Goal: Task Accomplishment & Management: Use online tool/utility

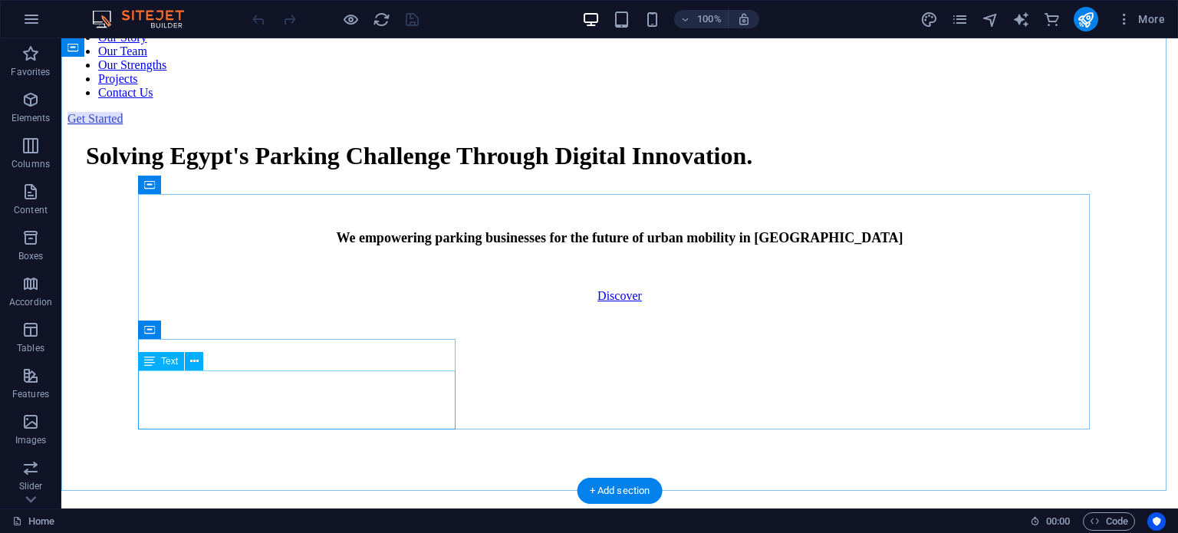
scroll to position [785, 0]
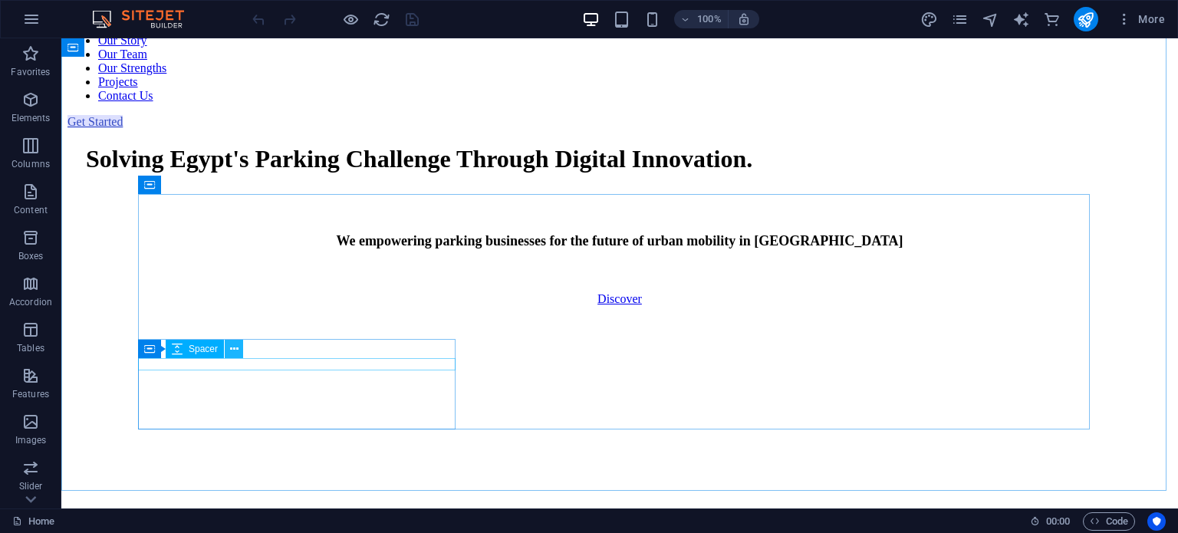
click at [235, 349] on icon at bounding box center [234, 349] width 8 height 16
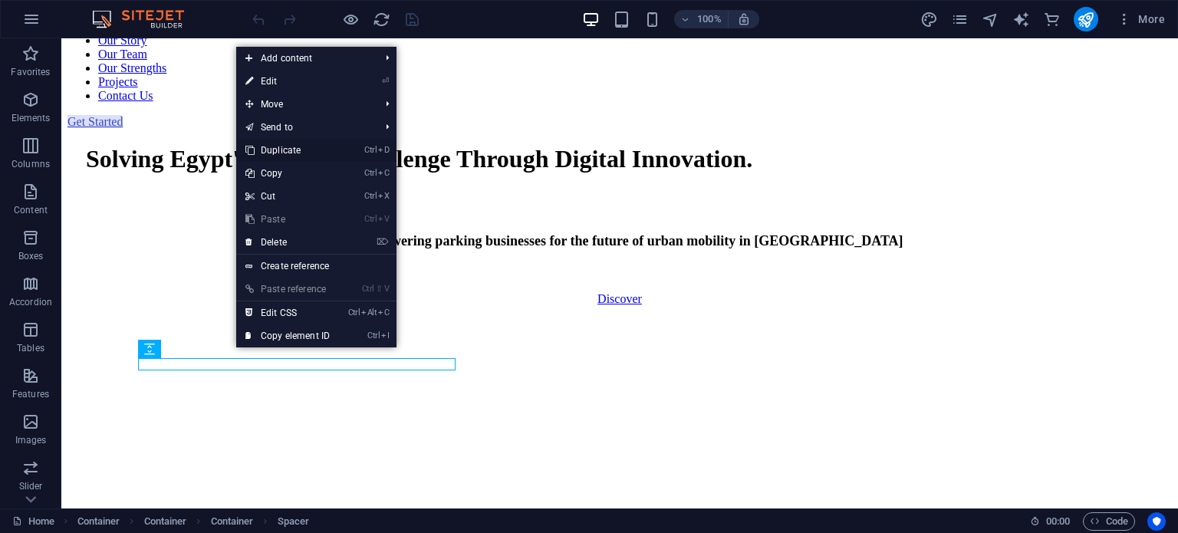
drag, startPoint x: 291, startPoint y: 147, endPoint x: 230, endPoint y: 108, distance: 71.7
click at [291, 147] on link "Ctrl D Duplicate" at bounding box center [287, 150] width 103 height 23
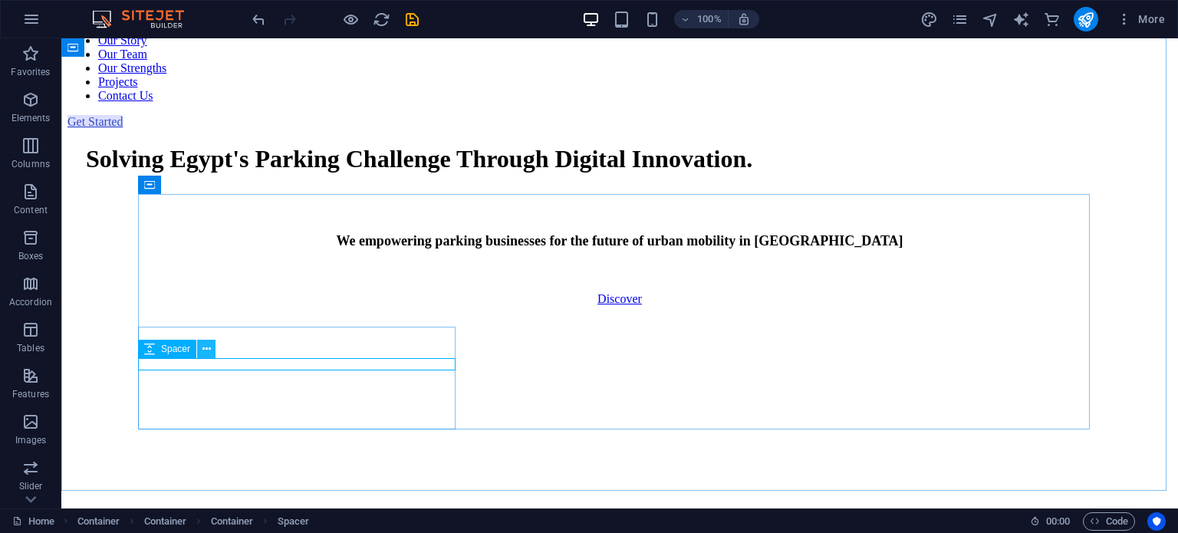
click at [206, 351] on icon at bounding box center [207, 349] width 8 height 16
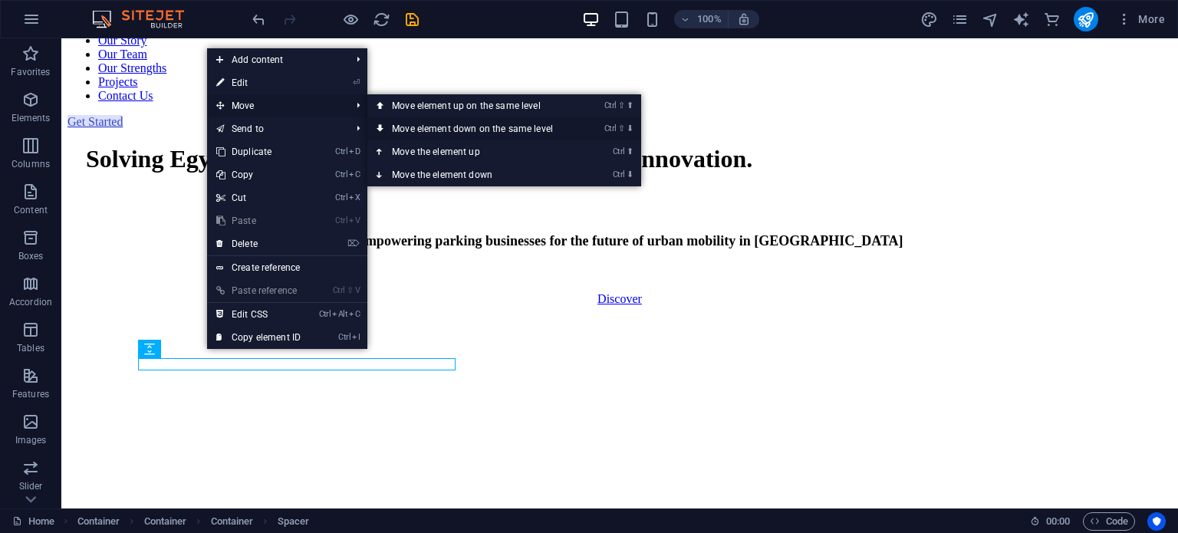
click at [408, 128] on link "Ctrl ⇧ ⬇ Move element down on the same level" at bounding box center [475, 128] width 216 height 23
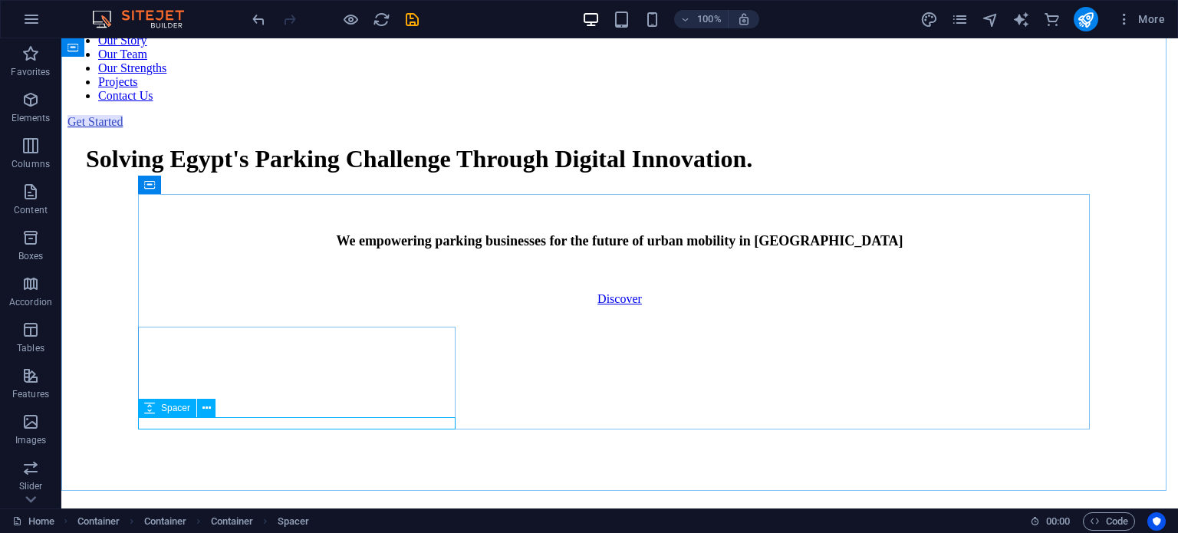
click at [149, 407] on icon at bounding box center [149, 408] width 11 height 18
click at [205, 411] on icon at bounding box center [207, 408] width 8 height 16
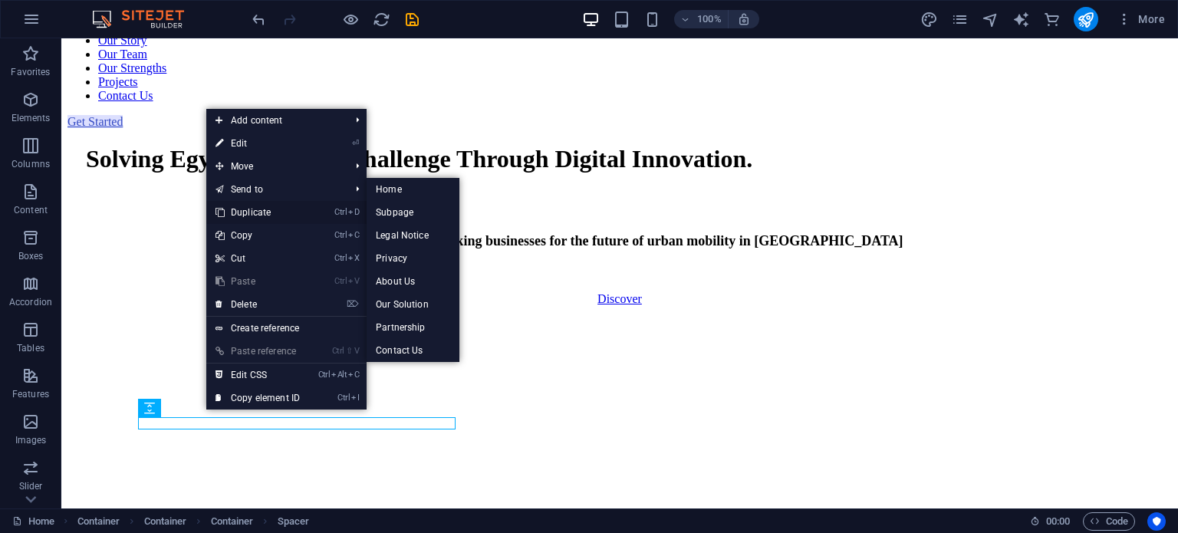
click at [262, 212] on link "Ctrl D Duplicate" at bounding box center [257, 212] width 103 height 23
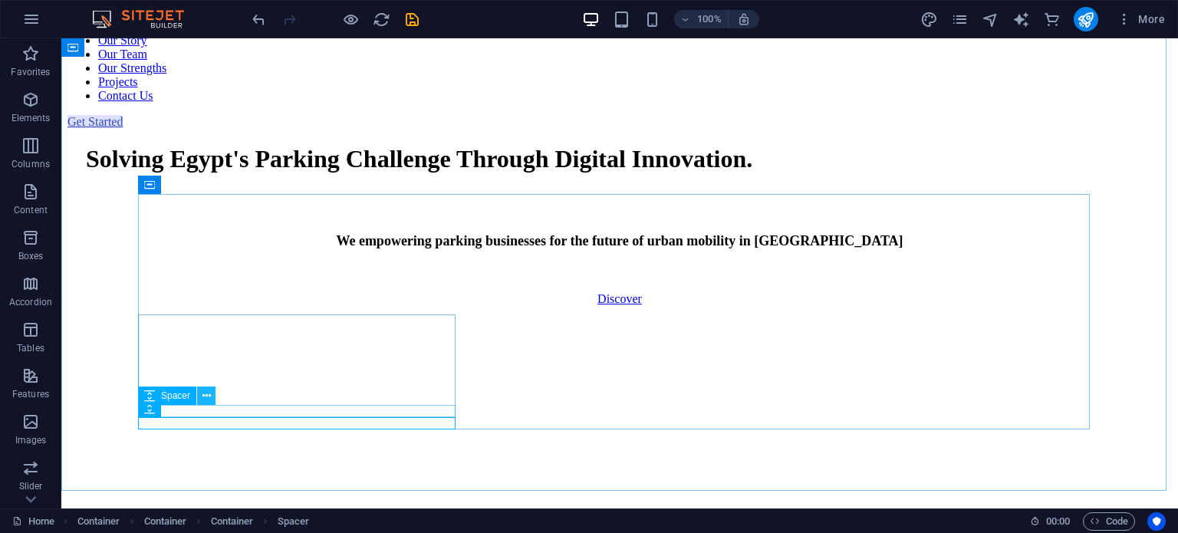
click at [211, 398] on button at bounding box center [206, 396] width 18 height 18
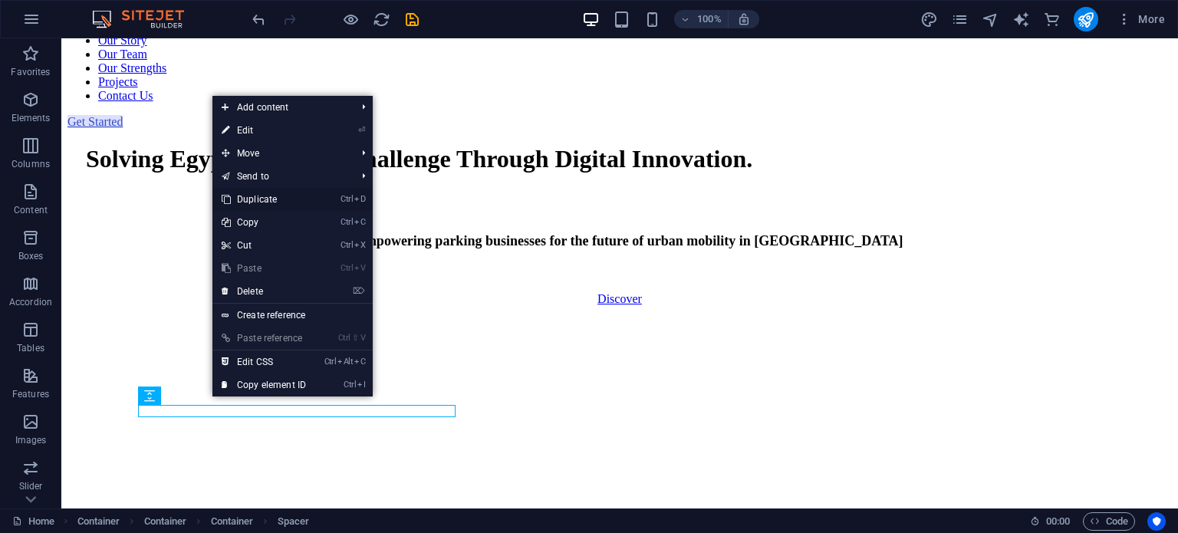
click at [282, 203] on link "Ctrl D Duplicate" at bounding box center [263, 199] width 103 height 23
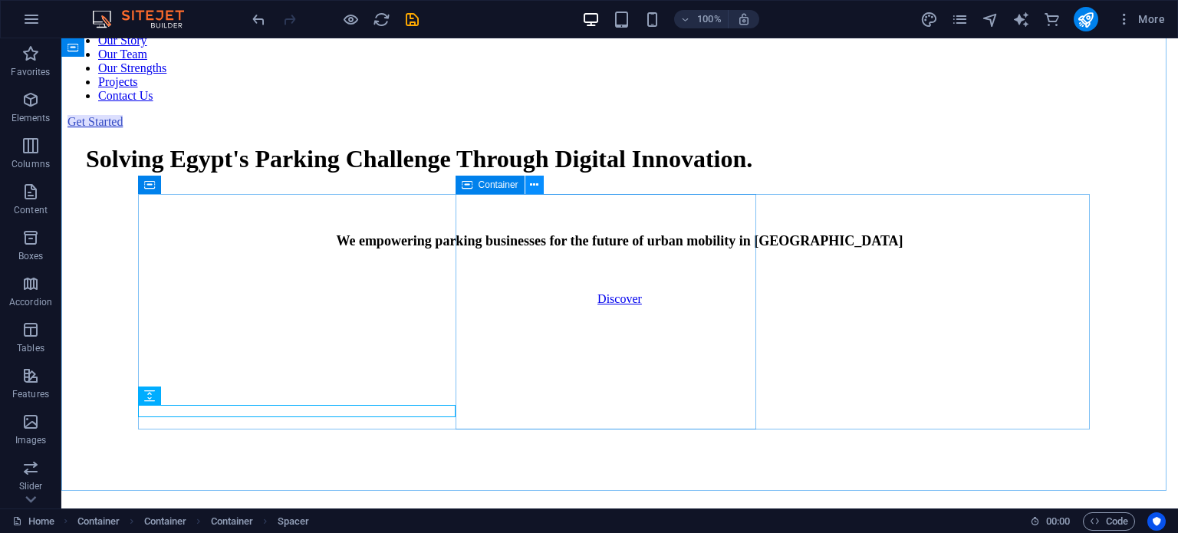
click at [530, 187] on icon at bounding box center [534, 185] width 8 height 16
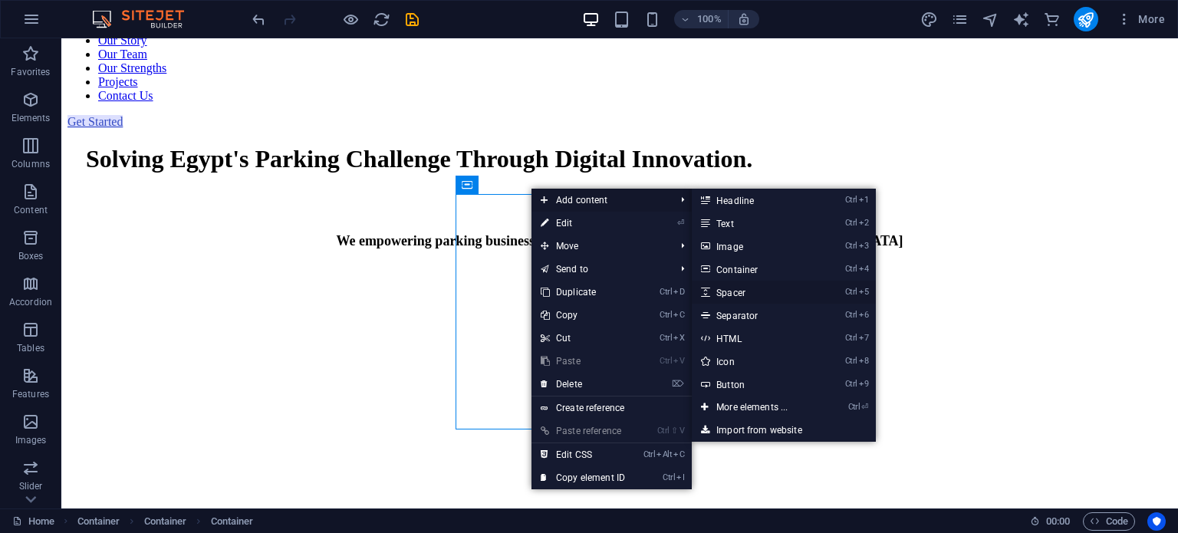
click at [752, 296] on link "Ctrl 5 Spacer" at bounding box center [755, 292] width 127 height 23
select select "px"
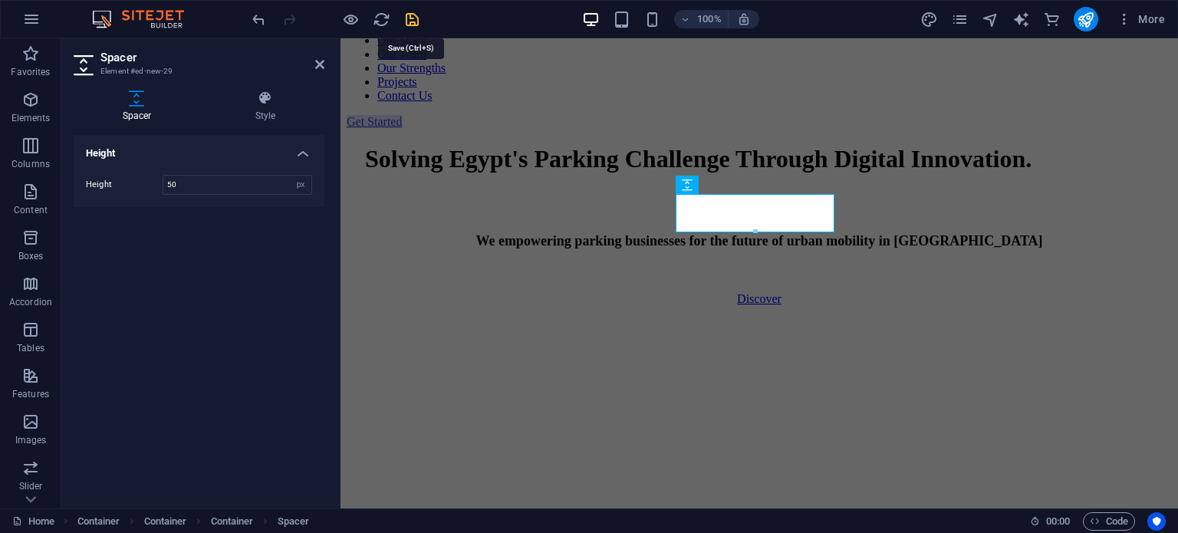
click at [408, 20] on icon "save" at bounding box center [412, 20] width 18 height 18
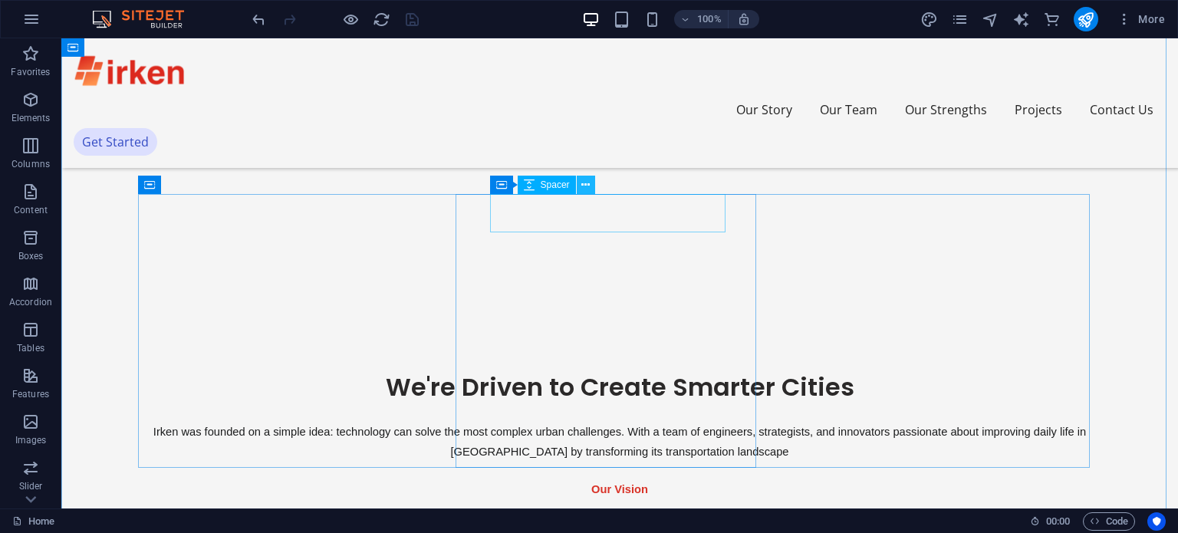
click at [581, 189] on icon at bounding box center [585, 185] width 8 height 16
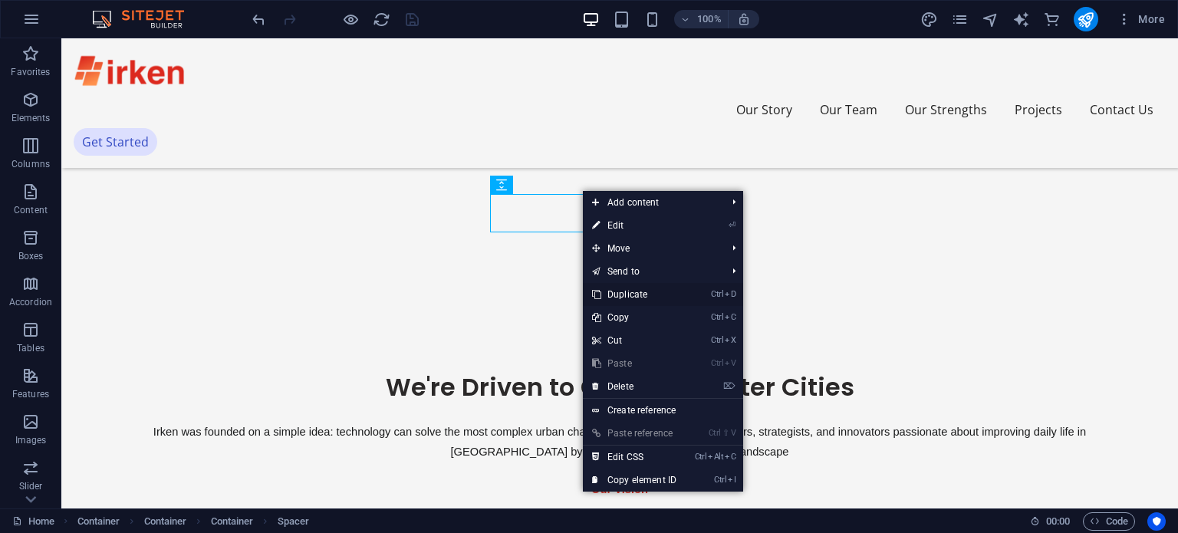
click at [632, 289] on link "Ctrl D Duplicate" at bounding box center [634, 294] width 103 height 23
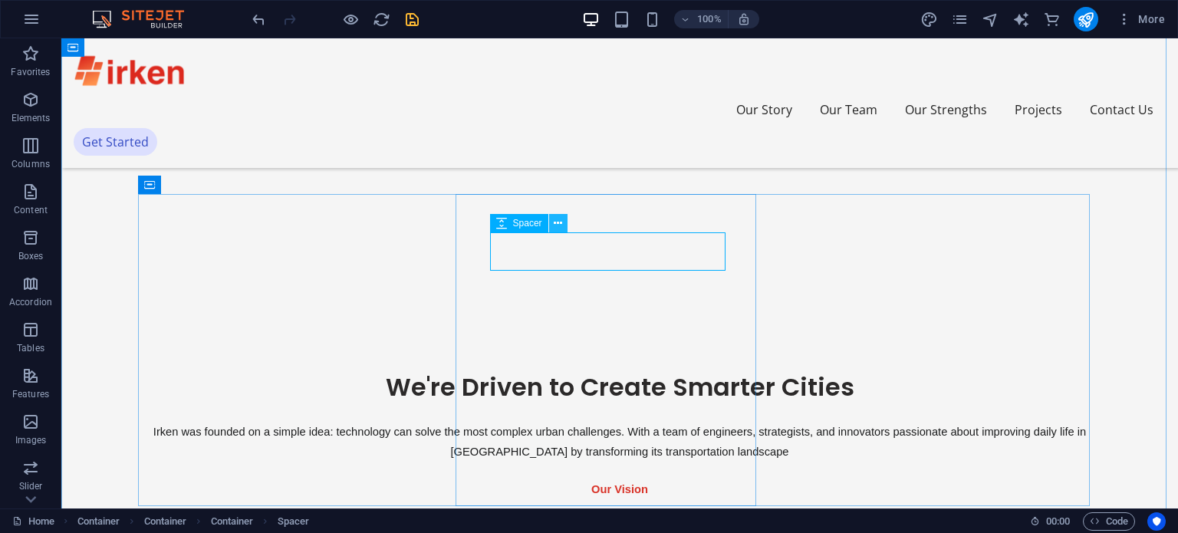
click at [558, 223] on icon at bounding box center [558, 224] width 8 height 16
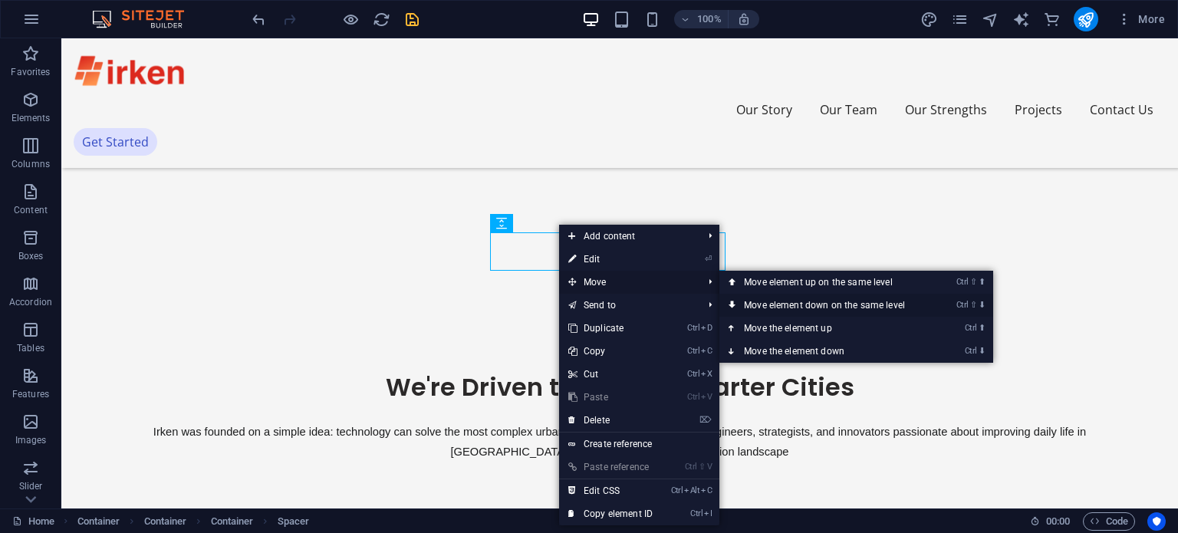
click at [756, 304] on link "Ctrl ⇧ ⬇ Move element down on the same level" at bounding box center [828, 305] width 216 height 23
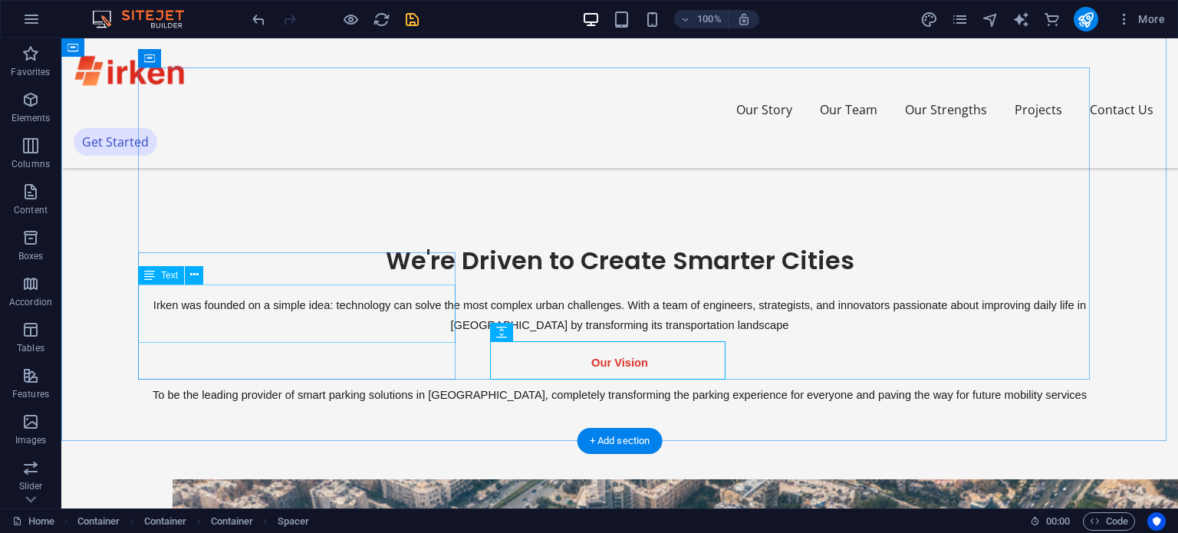
scroll to position [913, 0]
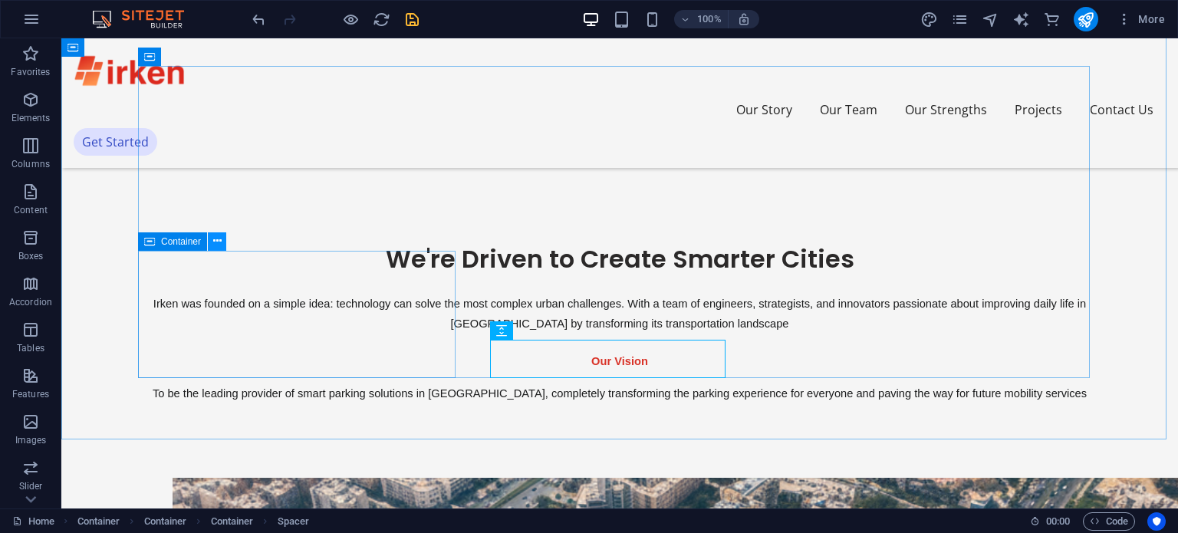
click at [213, 241] on icon at bounding box center [217, 241] width 8 height 16
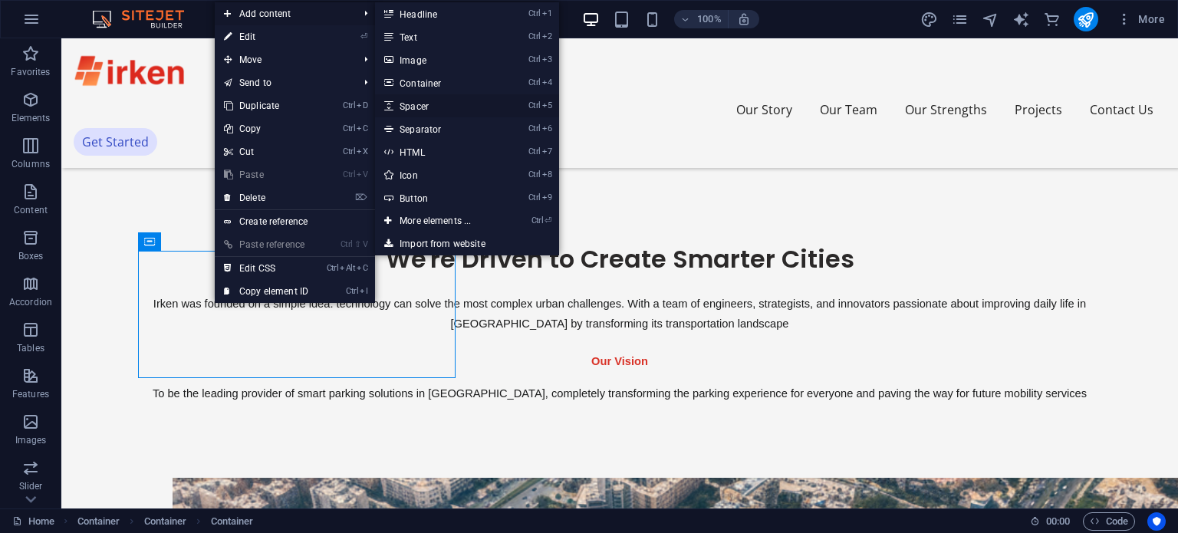
click at [472, 105] on link "Ctrl 5 Spacer" at bounding box center [438, 105] width 127 height 23
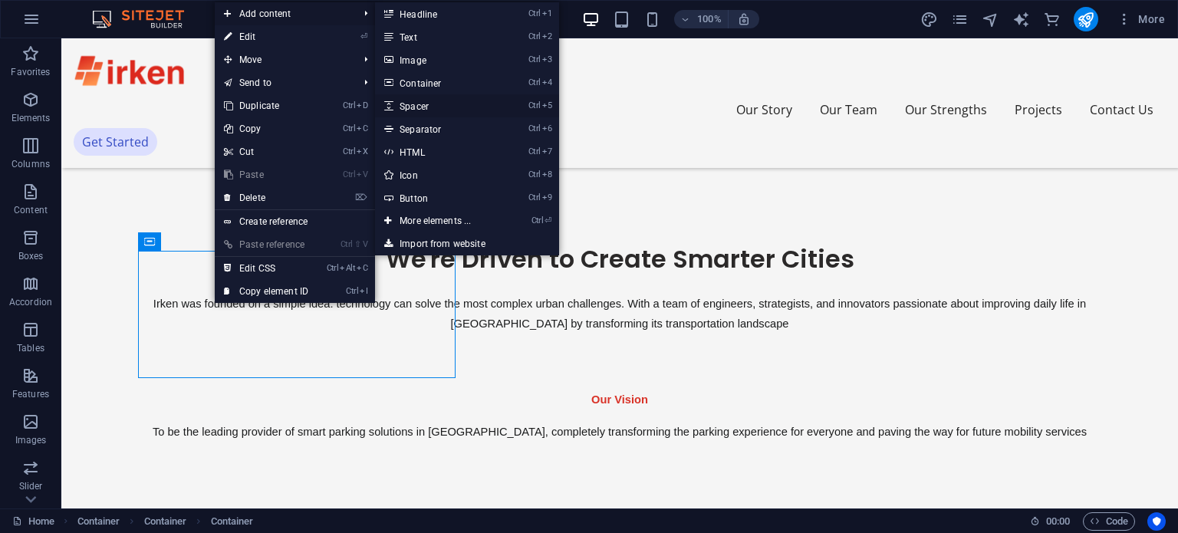
select select "px"
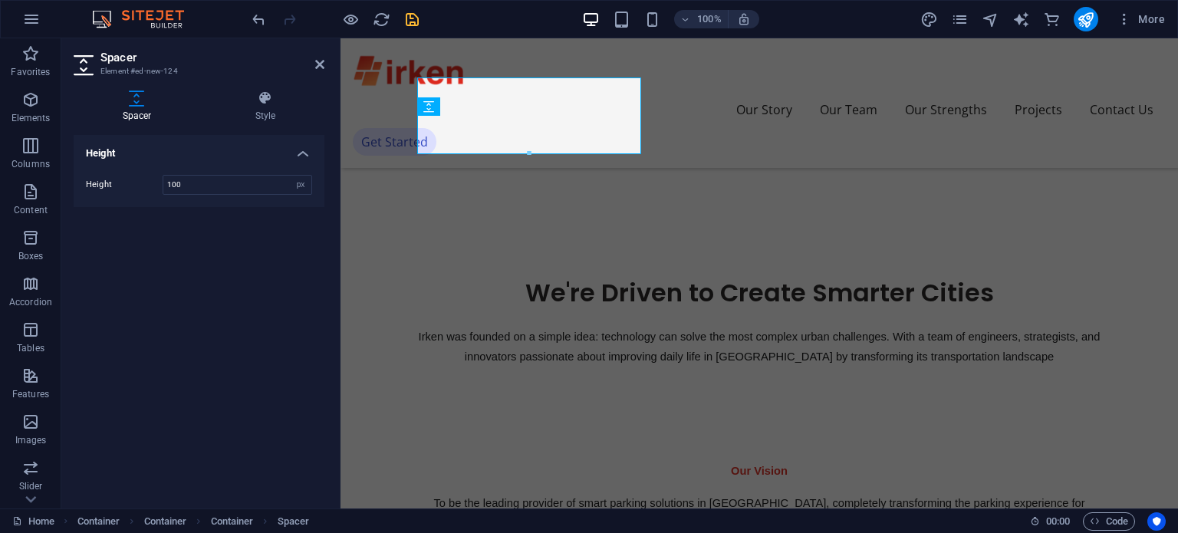
type input "100"
click at [413, 30] on div at bounding box center [335, 19] width 172 height 25
click at [413, 21] on icon "save" at bounding box center [412, 20] width 18 height 18
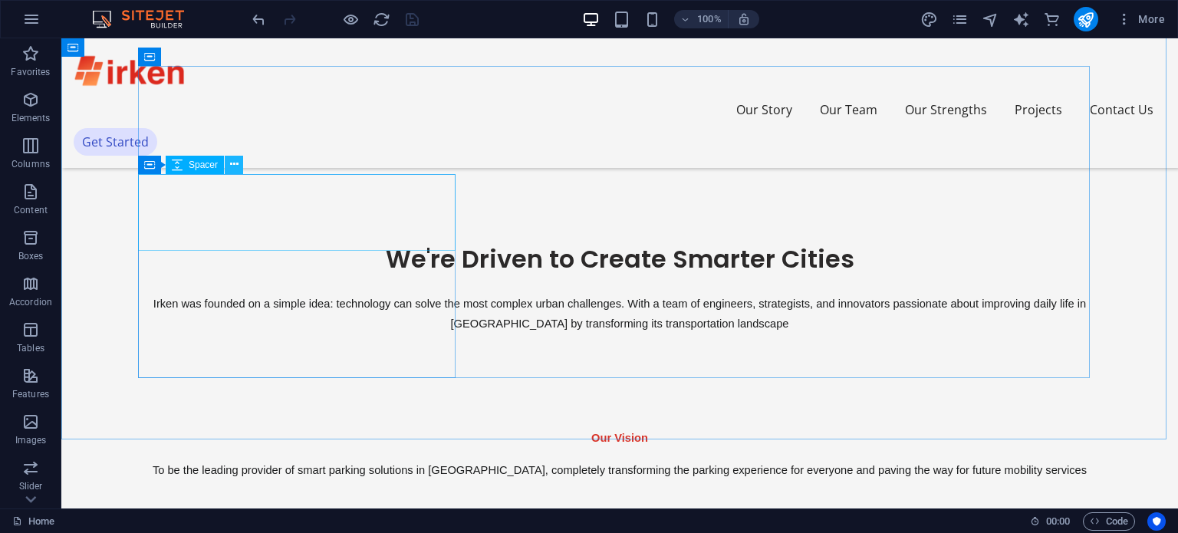
click at [239, 166] on button at bounding box center [234, 165] width 18 height 18
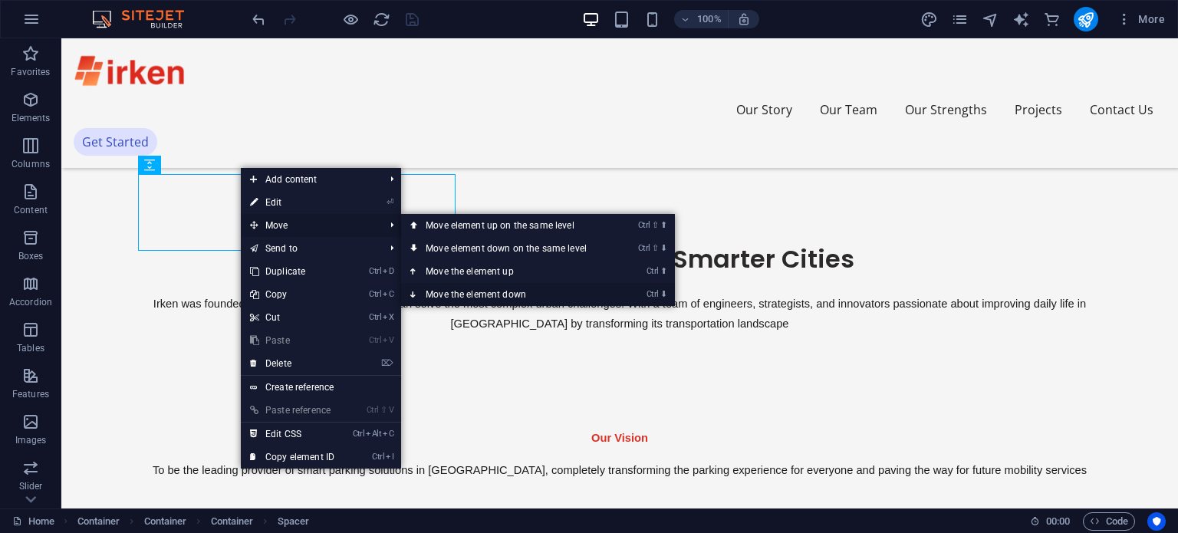
click at [457, 288] on link "Ctrl ⬇ Move the element down" at bounding box center [509, 294] width 216 height 23
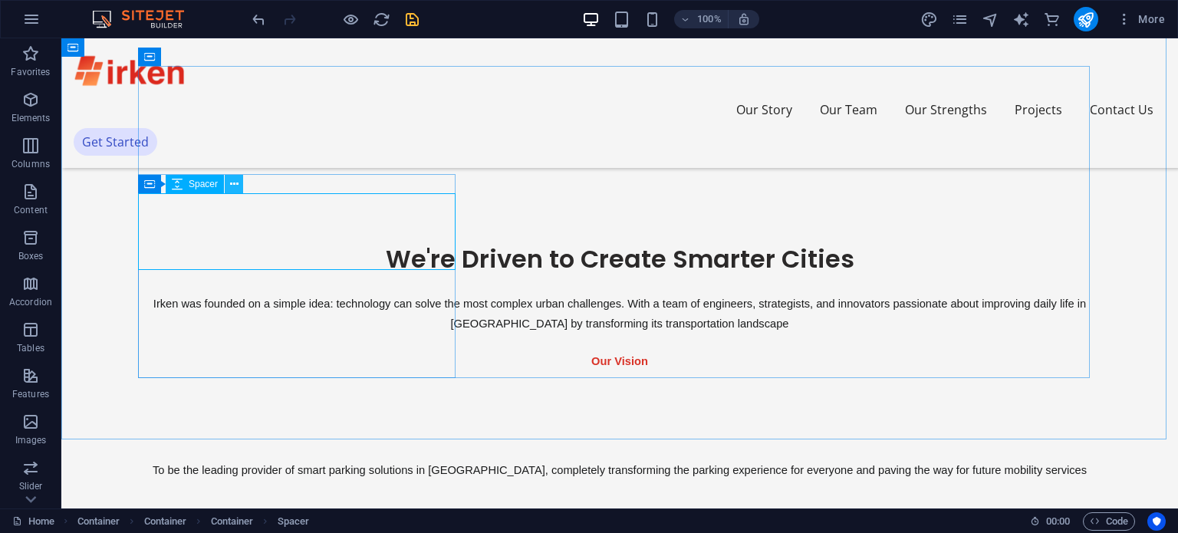
click at [231, 182] on icon at bounding box center [234, 184] width 8 height 16
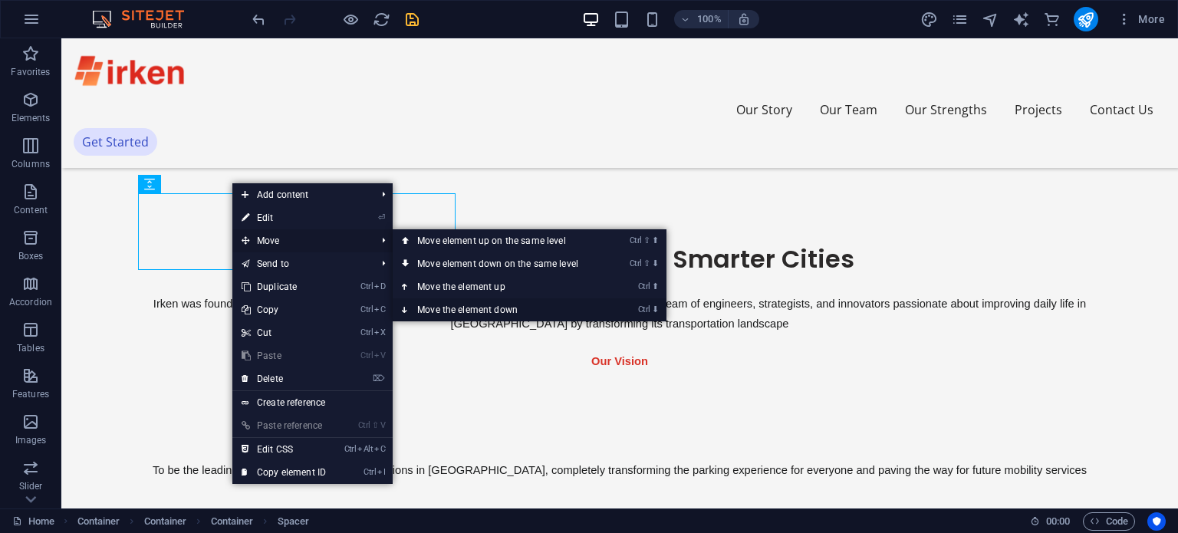
click at [457, 305] on link "Ctrl ⬇ Move the element down" at bounding box center [501, 309] width 216 height 23
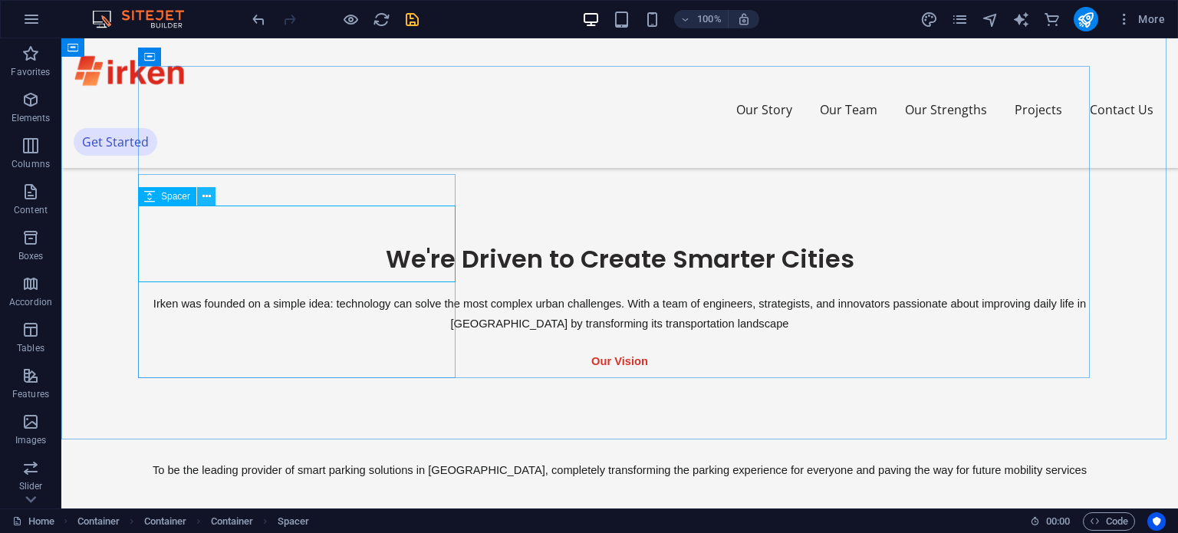
click at [208, 197] on icon at bounding box center [207, 197] width 8 height 16
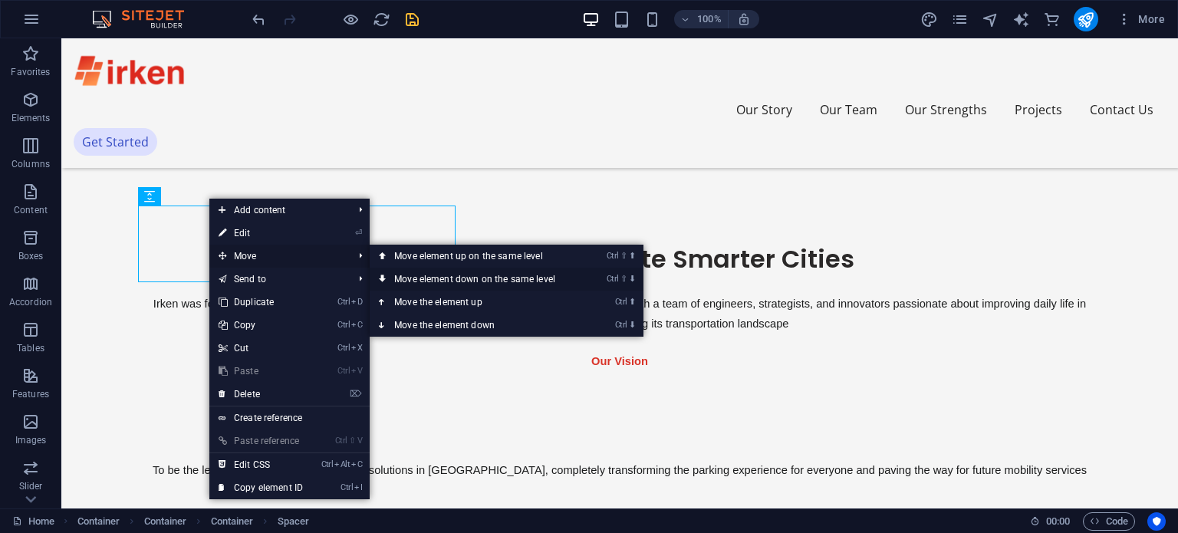
click at [448, 281] on link "Ctrl ⇧ ⬇ Move element down on the same level" at bounding box center [478, 279] width 216 height 23
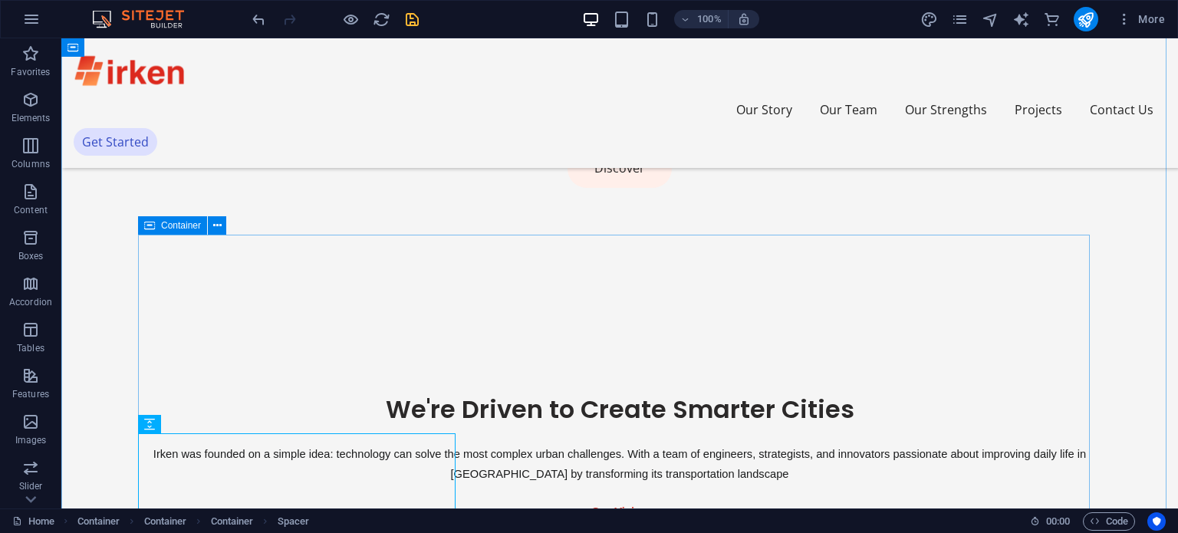
scroll to position [793, 0]
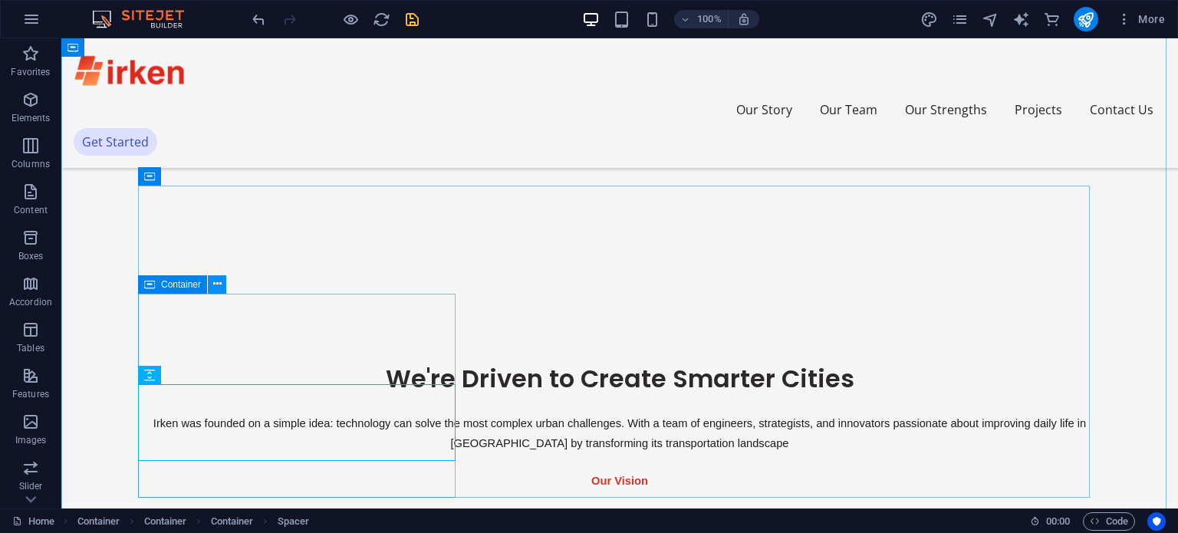
click at [218, 288] on icon at bounding box center [217, 284] width 8 height 16
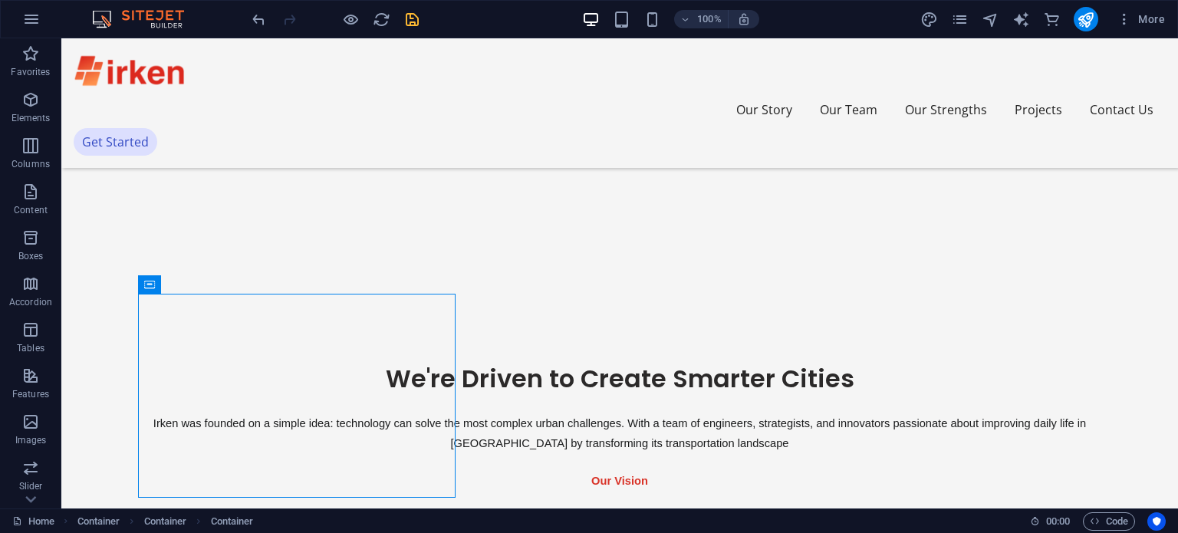
click at [491, 8] on div "100% More" at bounding box center [710, 19] width 922 height 25
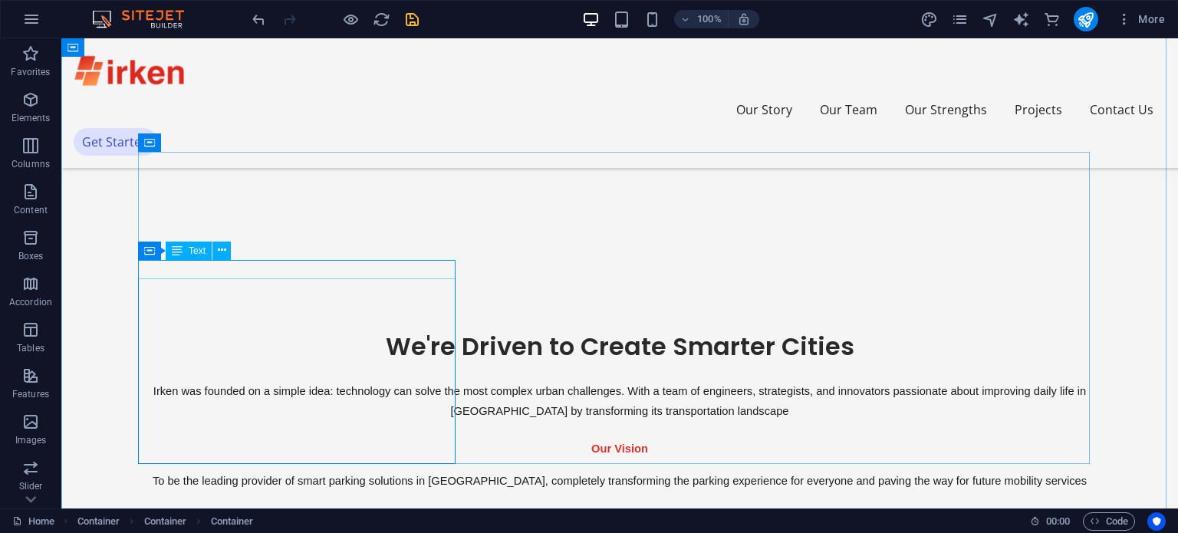
scroll to position [827, 0]
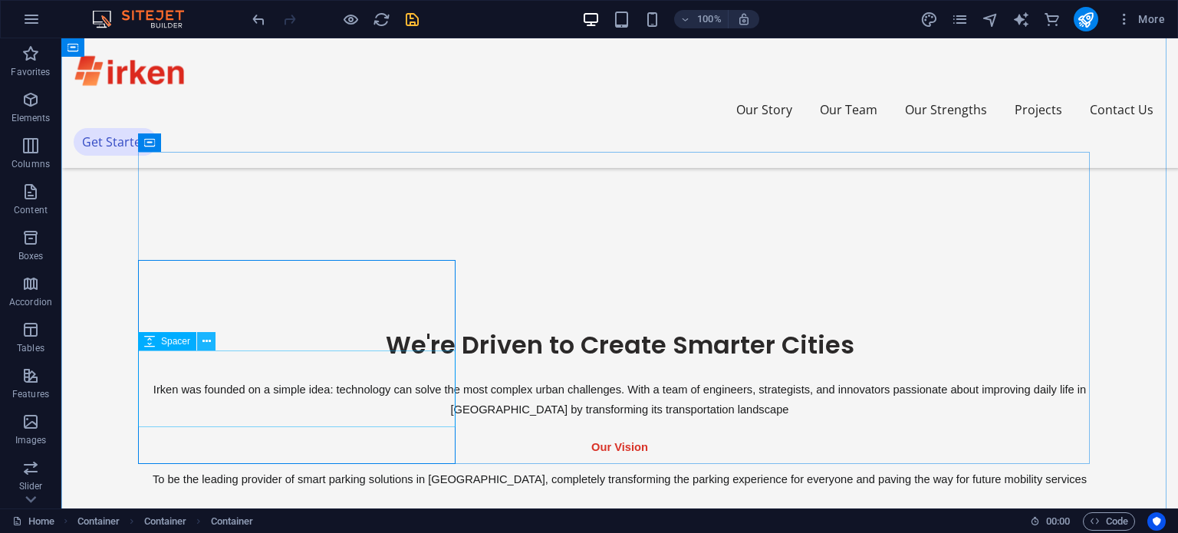
click at [212, 344] on button at bounding box center [206, 341] width 18 height 18
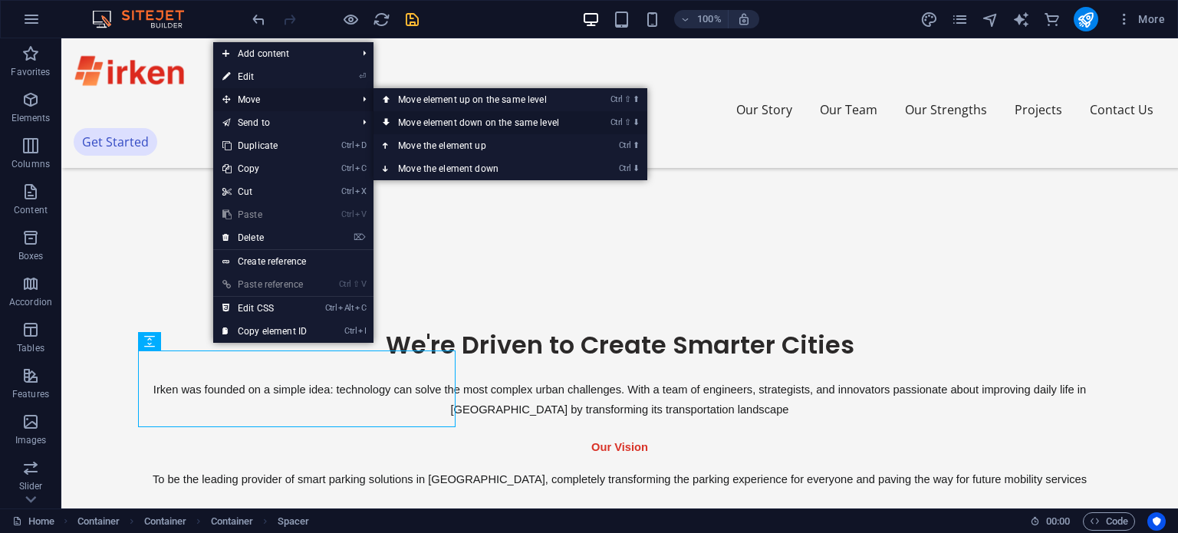
click at [408, 119] on link "Ctrl ⇧ ⬇ Move element down on the same level" at bounding box center [482, 122] width 216 height 23
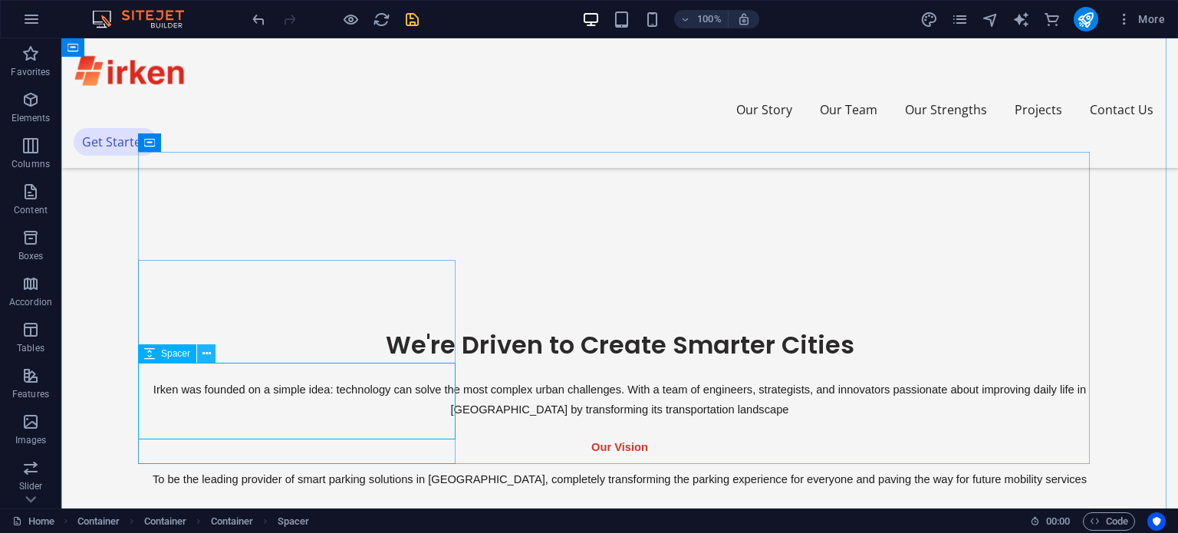
click at [210, 357] on icon at bounding box center [207, 354] width 8 height 16
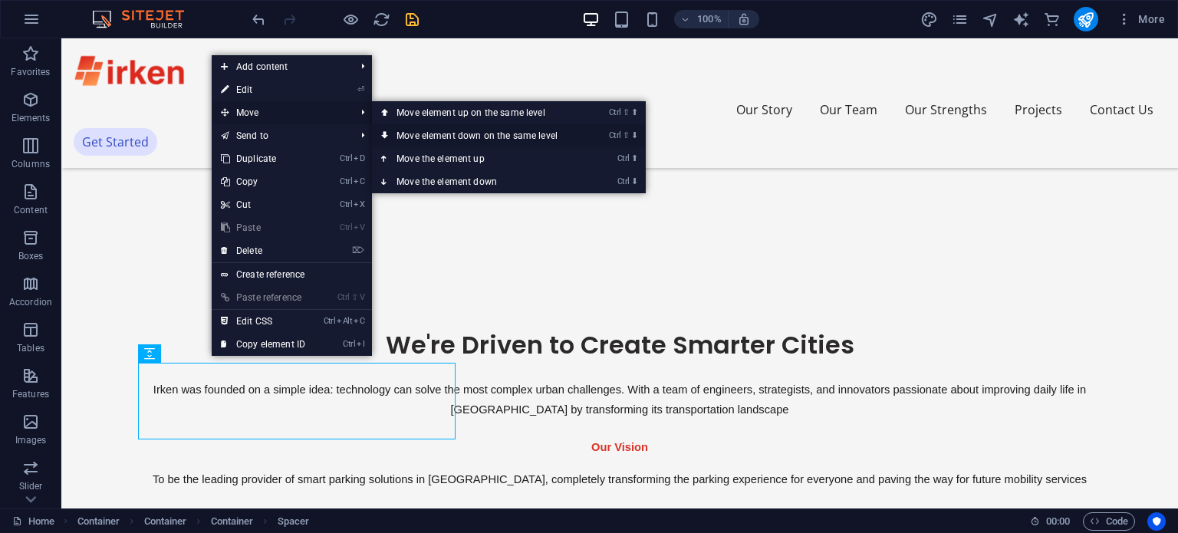
click at [410, 131] on link "Ctrl ⇧ ⬇ Move element down on the same level" at bounding box center [480, 135] width 216 height 23
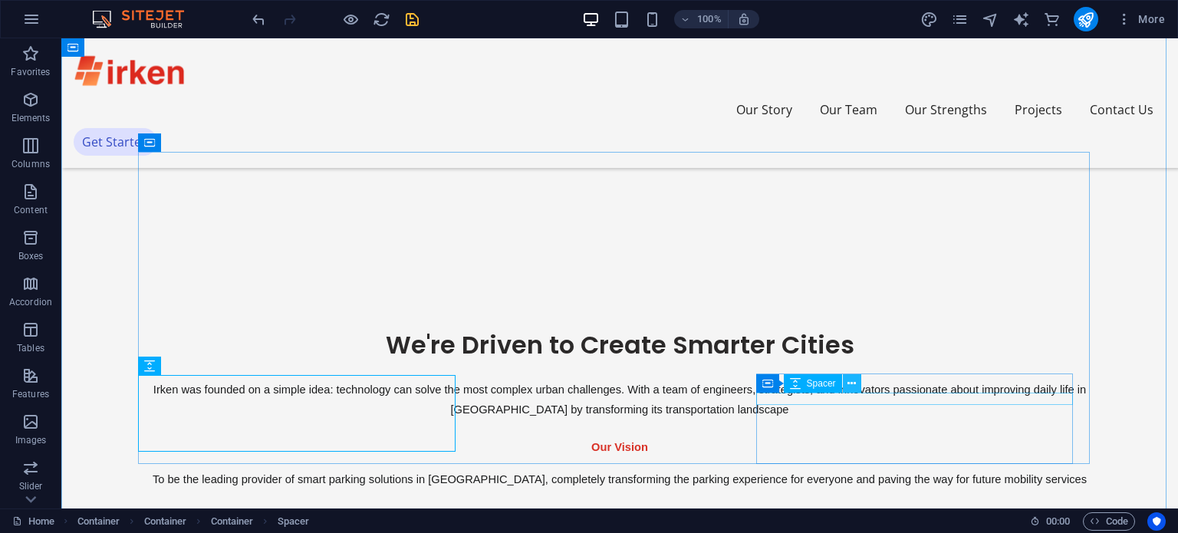
click at [855, 388] on icon at bounding box center [852, 384] width 8 height 16
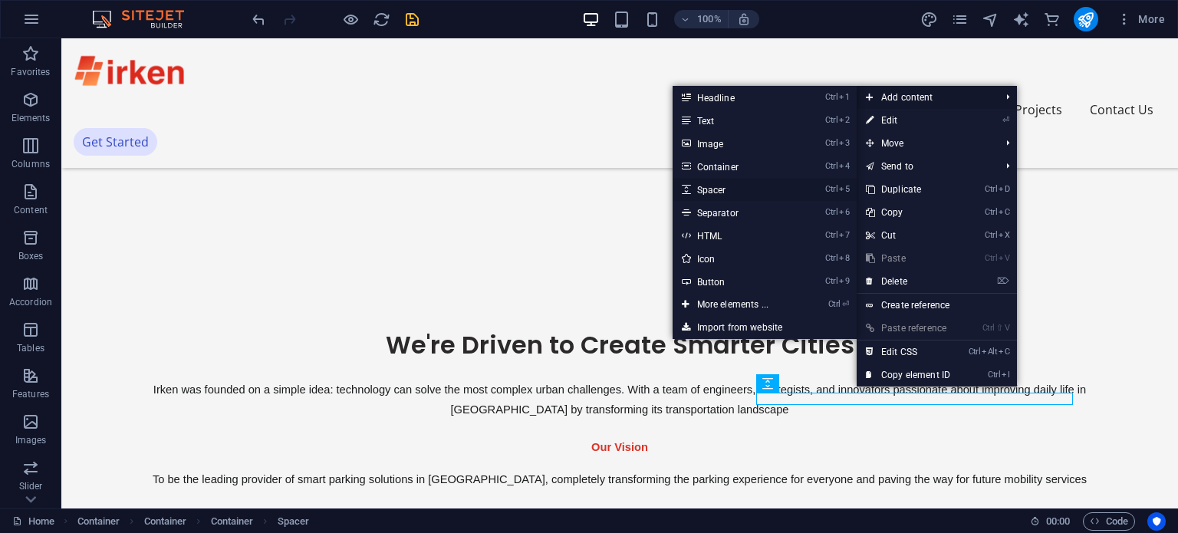
drag, startPoint x: 430, startPoint y: 190, endPoint x: 726, endPoint y: 186, distance: 295.4
click at [726, 186] on link "Ctrl 5 Spacer" at bounding box center [736, 189] width 127 height 23
select select "px"
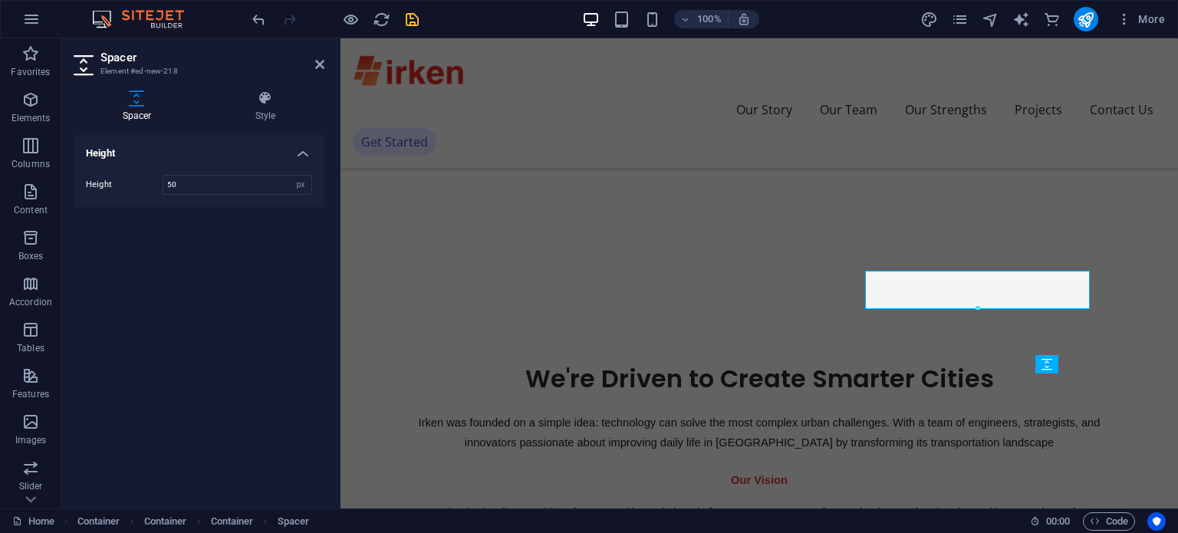
click at [414, 13] on icon "save" at bounding box center [412, 20] width 18 height 18
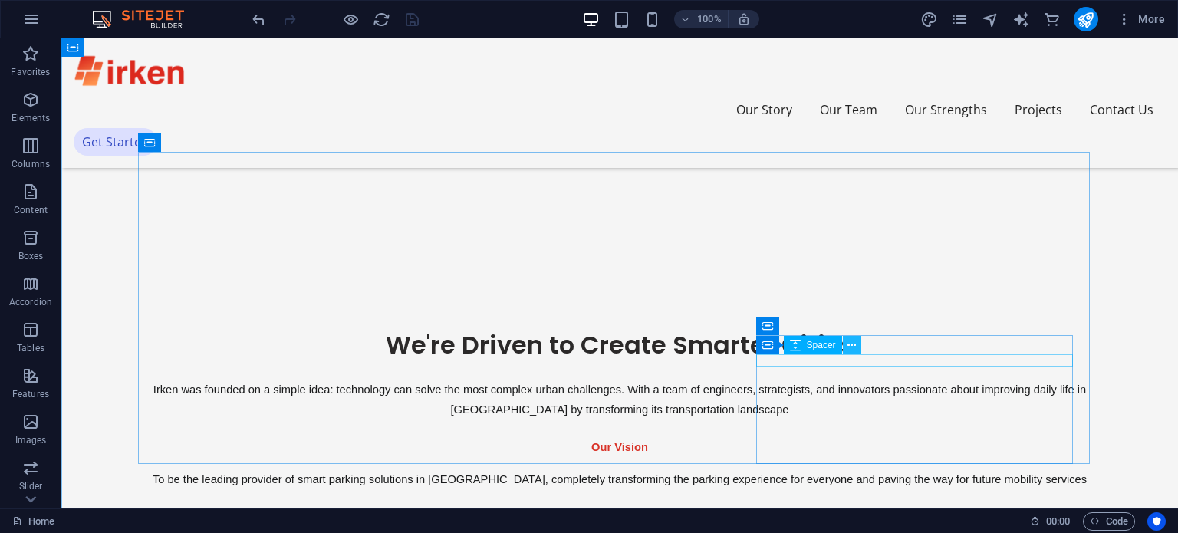
click at [851, 352] on icon at bounding box center [852, 346] width 8 height 16
click at [853, 346] on icon at bounding box center [852, 346] width 8 height 16
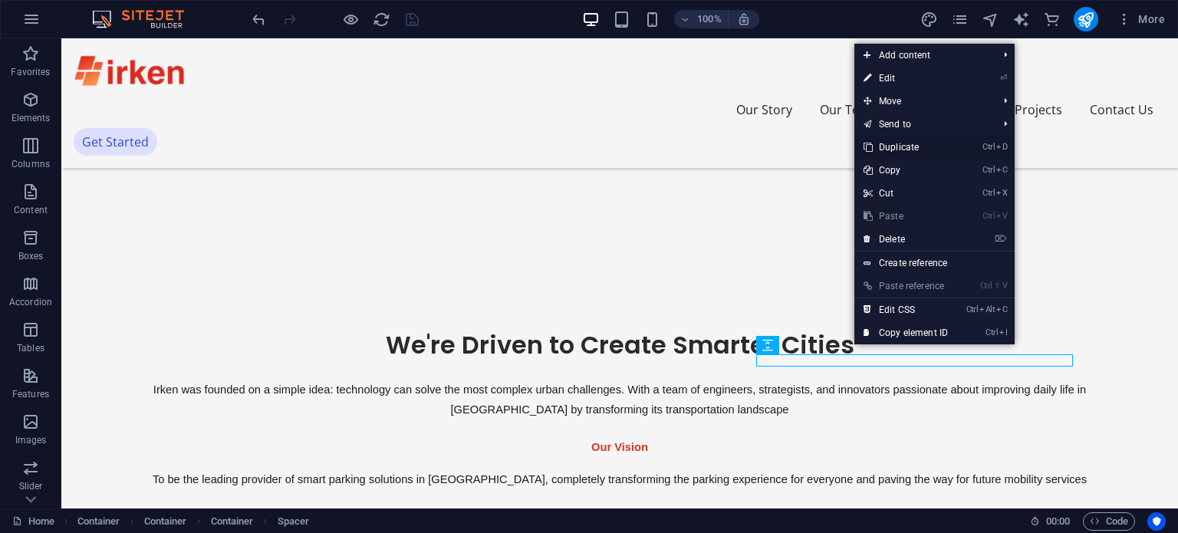
click at [942, 145] on link "Ctrl D Duplicate" at bounding box center [906, 147] width 103 height 23
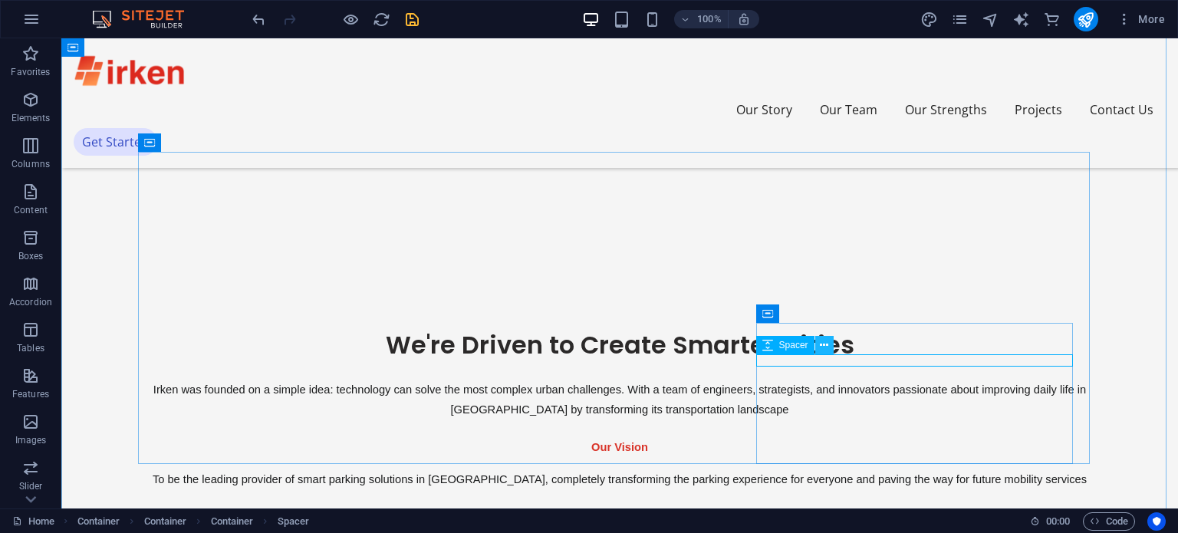
click at [824, 345] on icon at bounding box center [824, 346] width 8 height 16
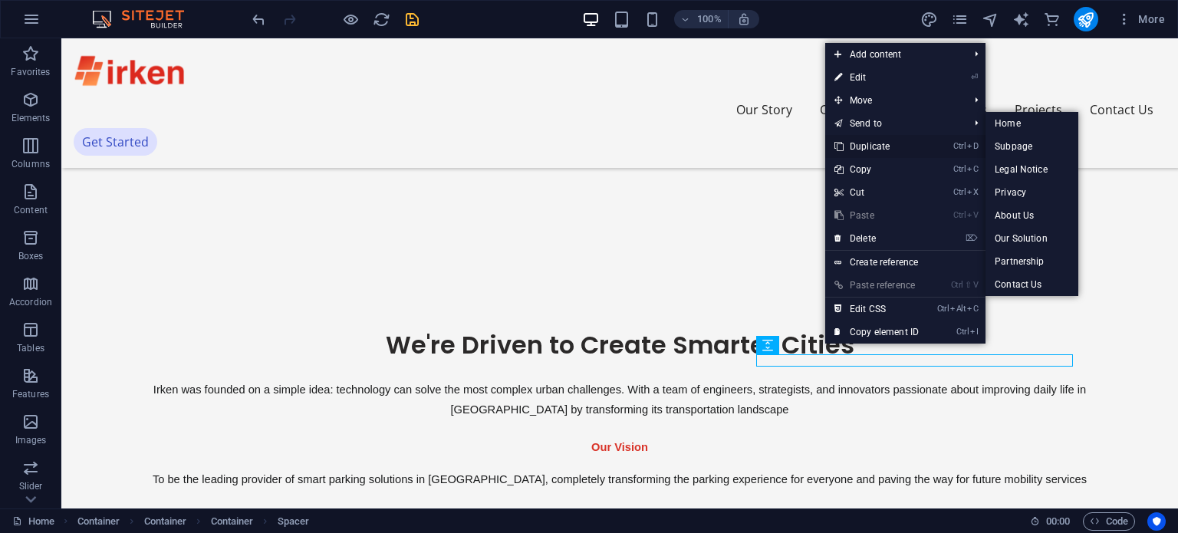
click at [881, 146] on link "Ctrl D Duplicate" at bounding box center [876, 146] width 103 height 23
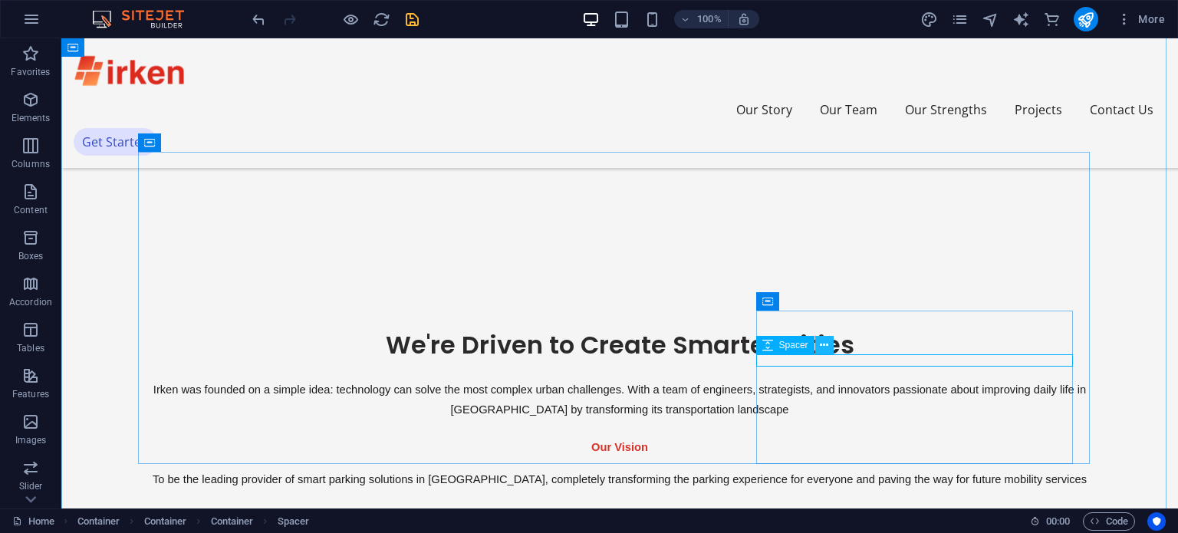
click at [822, 347] on icon at bounding box center [824, 346] width 8 height 16
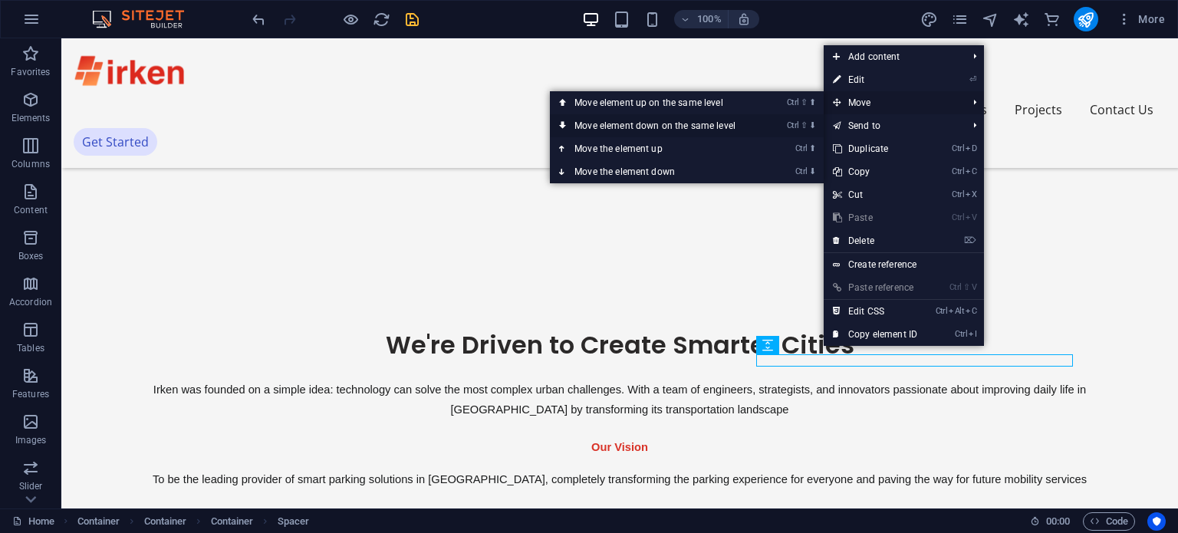
click at [707, 127] on link "Ctrl ⇧ ⬇ Move element down on the same level" at bounding box center [658, 125] width 216 height 23
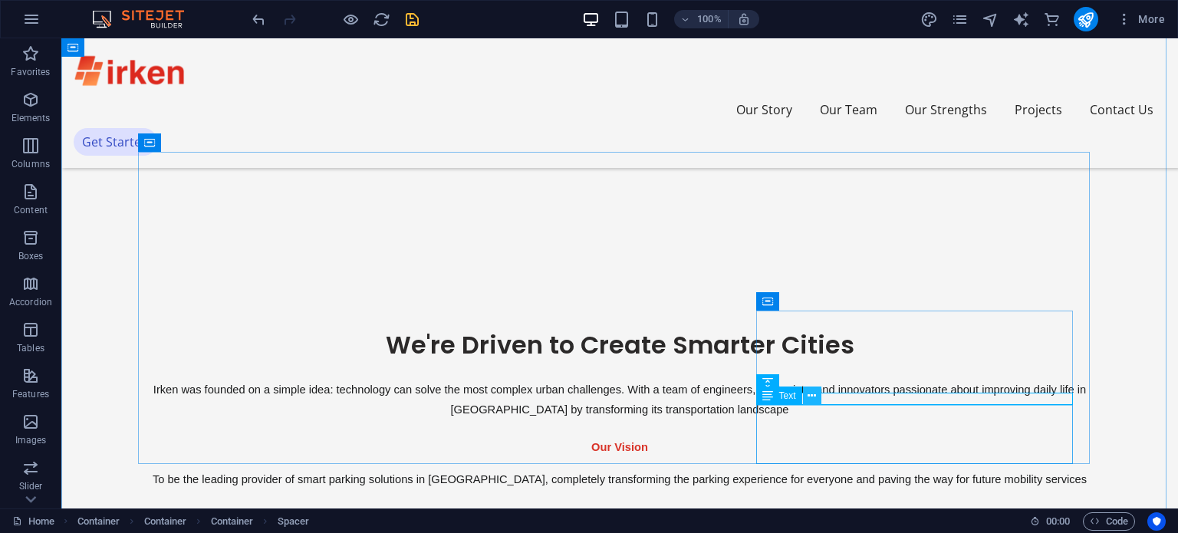
click at [816, 402] on icon at bounding box center [812, 396] width 8 height 16
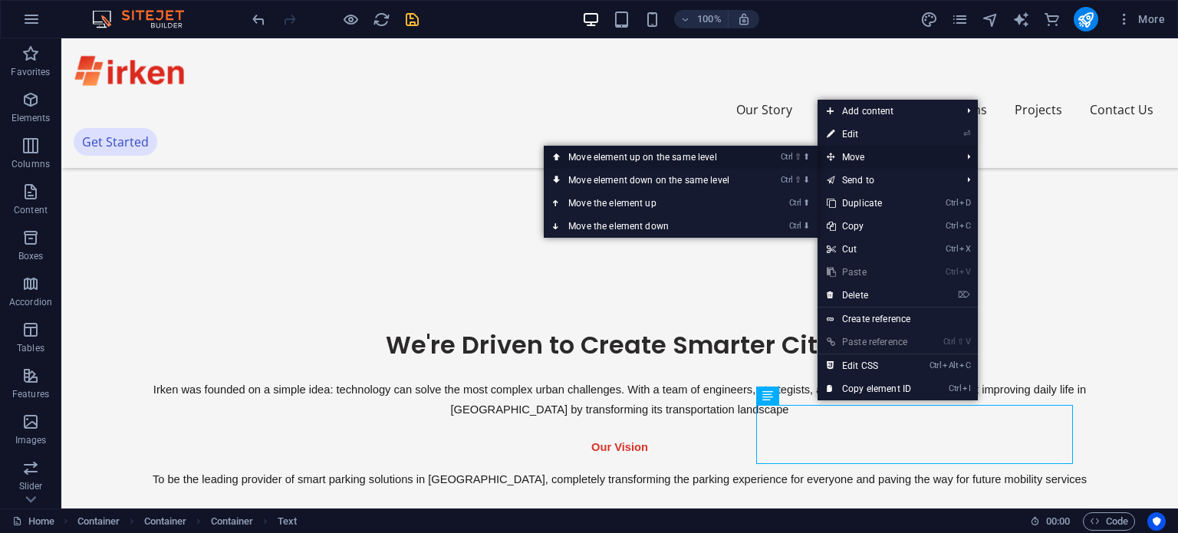
click at [678, 153] on link "Ctrl ⇧ ⬆ Move element up on the same level" at bounding box center [652, 157] width 216 height 23
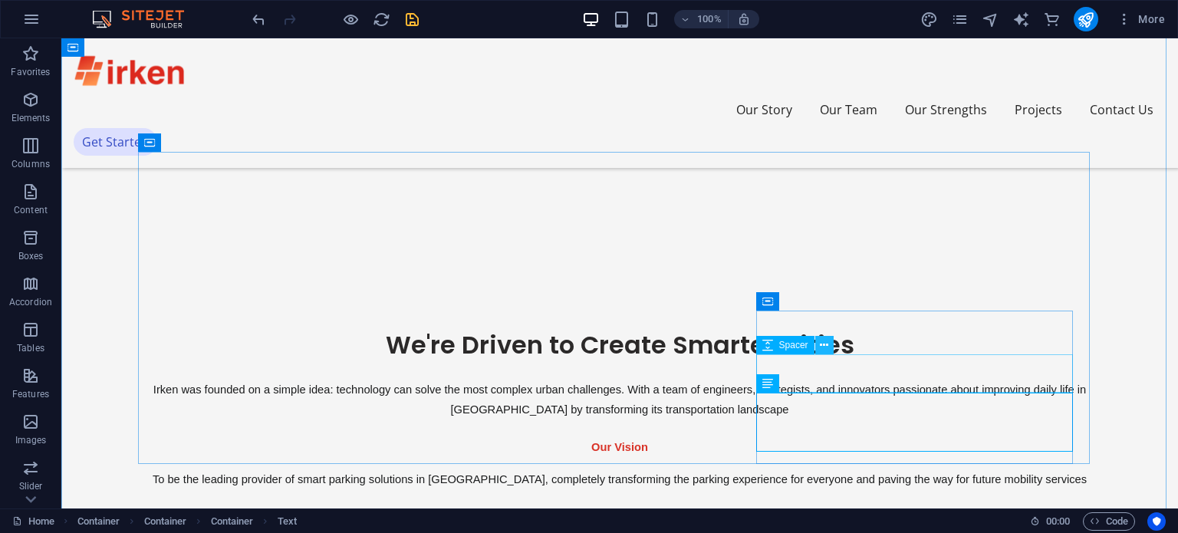
click at [825, 350] on icon at bounding box center [824, 346] width 8 height 16
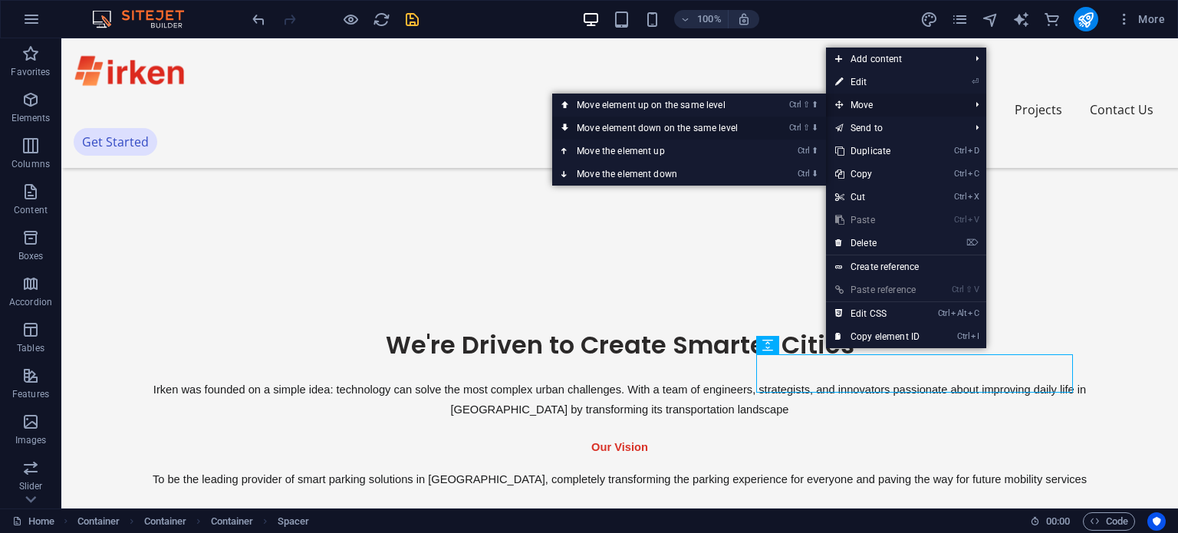
click at [702, 129] on link "Ctrl ⇧ ⬇ Move element down on the same level" at bounding box center [660, 128] width 216 height 23
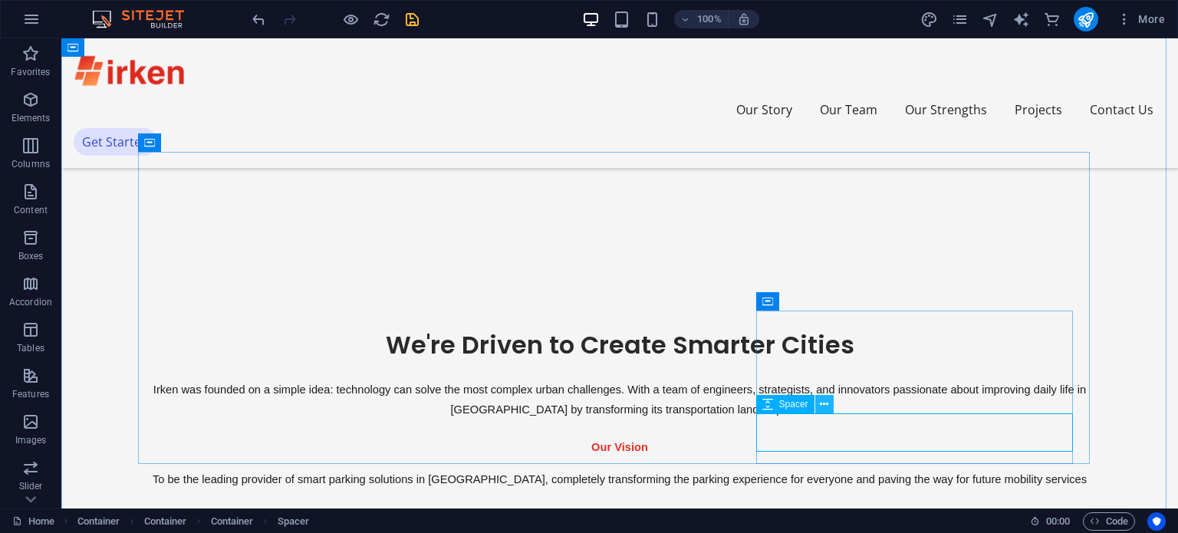
click at [828, 410] on button at bounding box center [824, 404] width 18 height 18
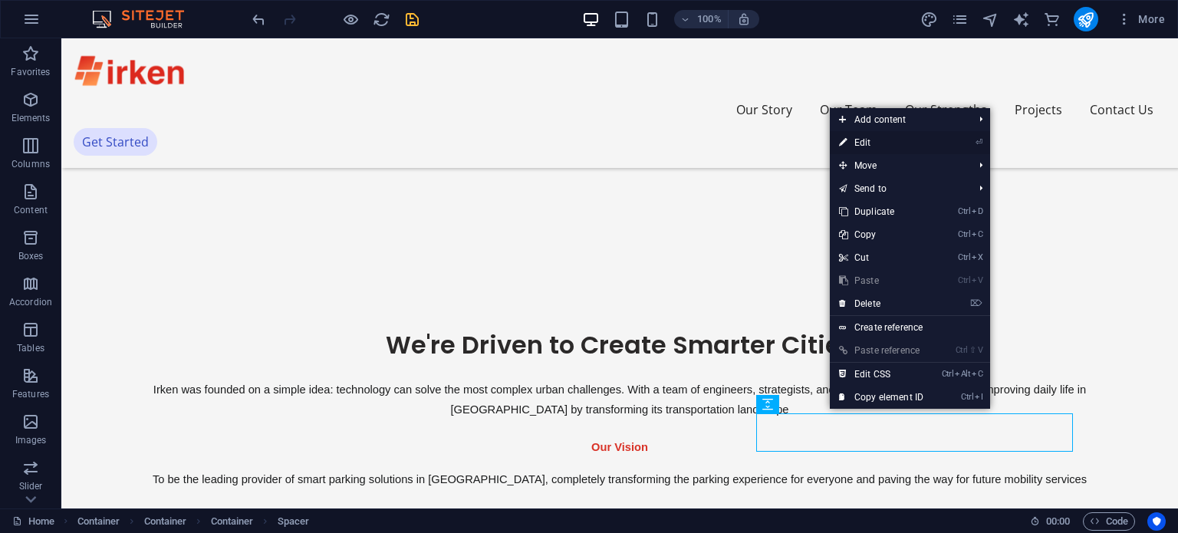
click at [893, 140] on link "⏎ Edit" at bounding box center [881, 142] width 103 height 23
select select "px"
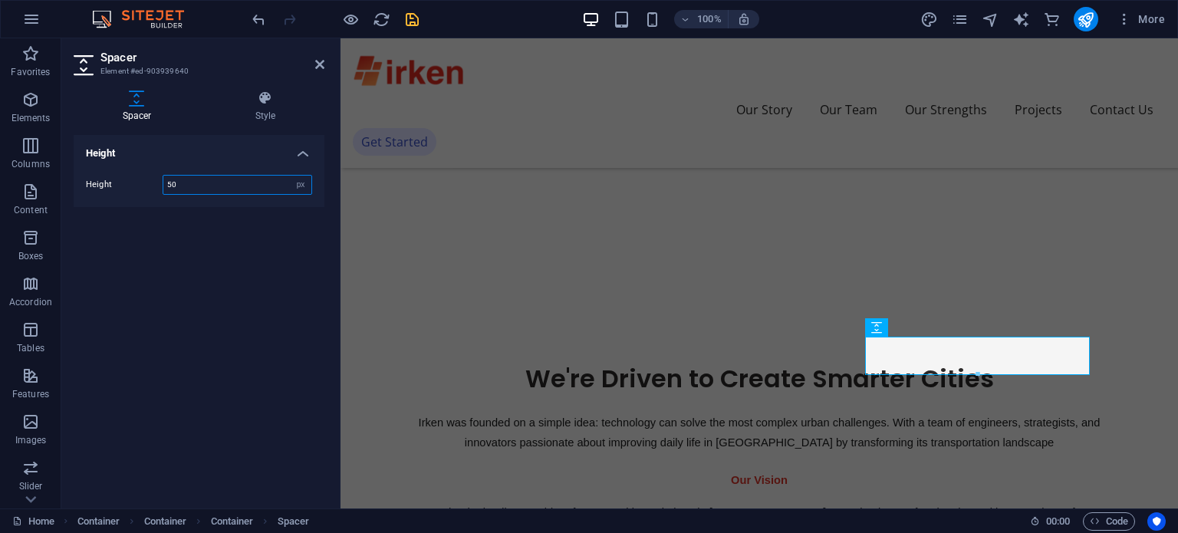
click at [204, 192] on input "50" at bounding box center [237, 185] width 148 height 18
type input "100"
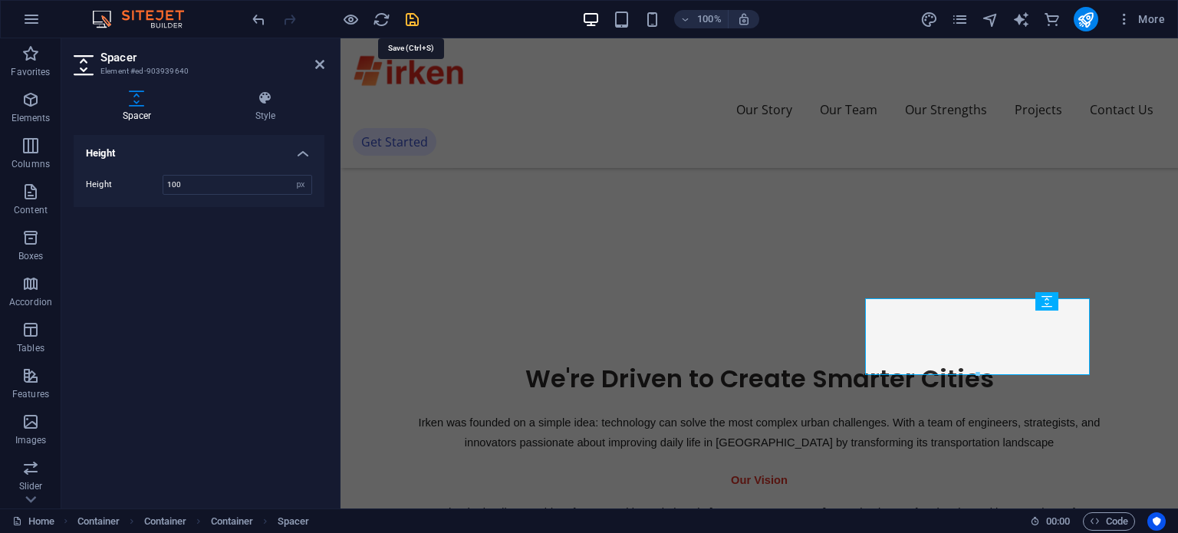
click at [416, 18] on icon "save" at bounding box center [412, 20] width 18 height 18
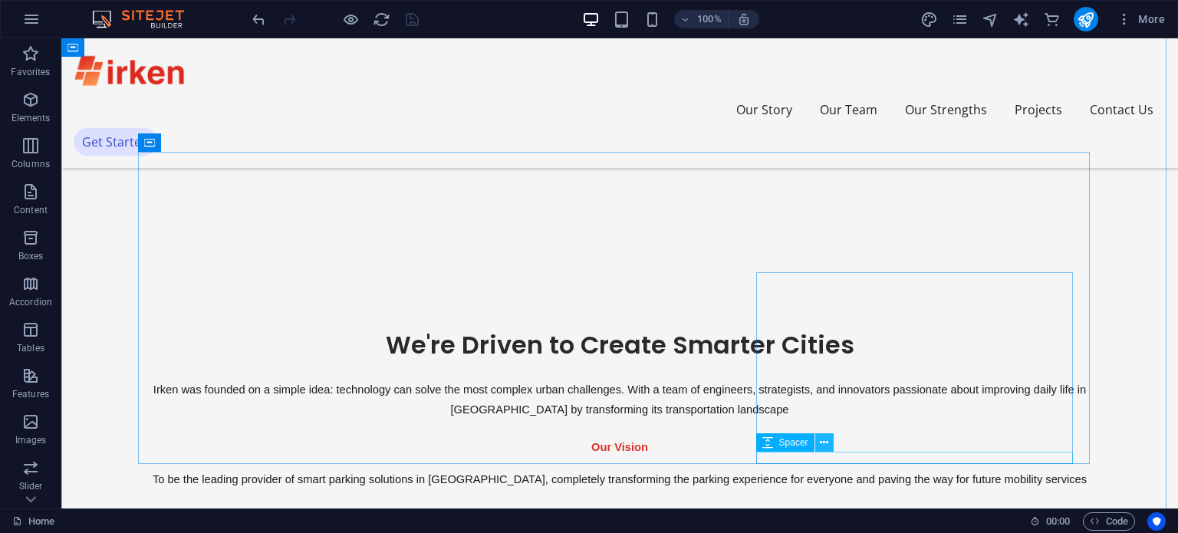
click at [825, 444] on icon at bounding box center [824, 443] width 8 height 16
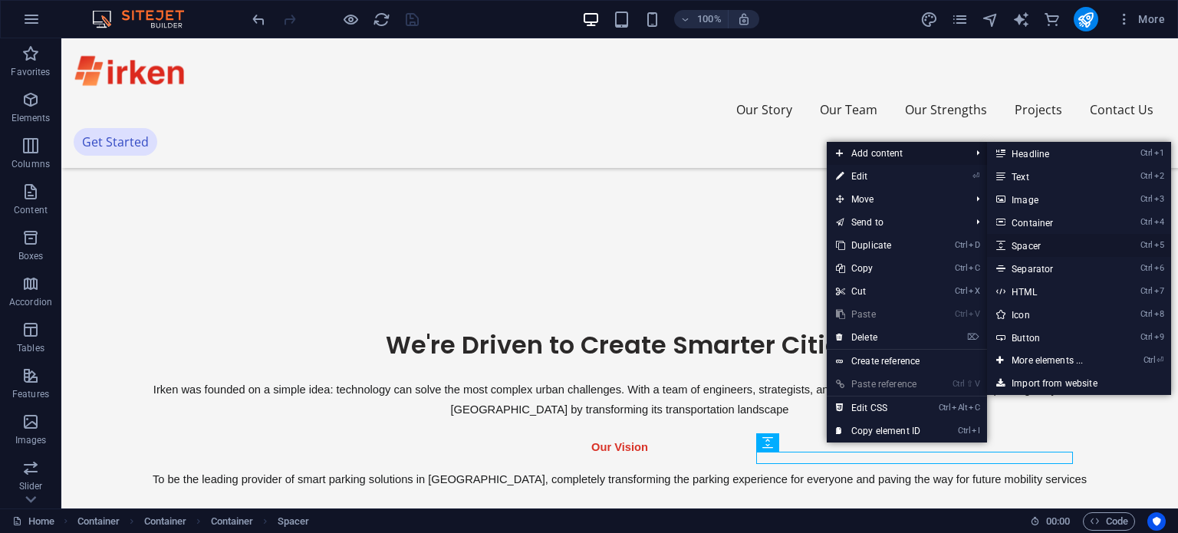
click at [1051, 241] on link "Ctrl 5 Spacer" at bounding box center [1050, 245] width 127 height 23
select select "px"
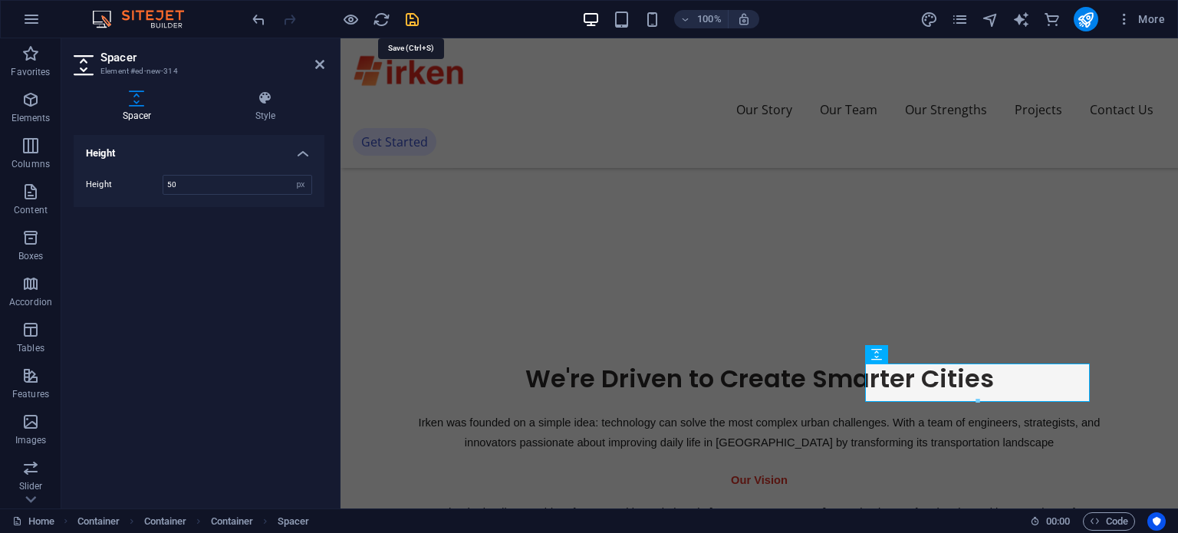
click at [414, 22] on icon "save" at bounding box center [412, 20] width 18 height 18
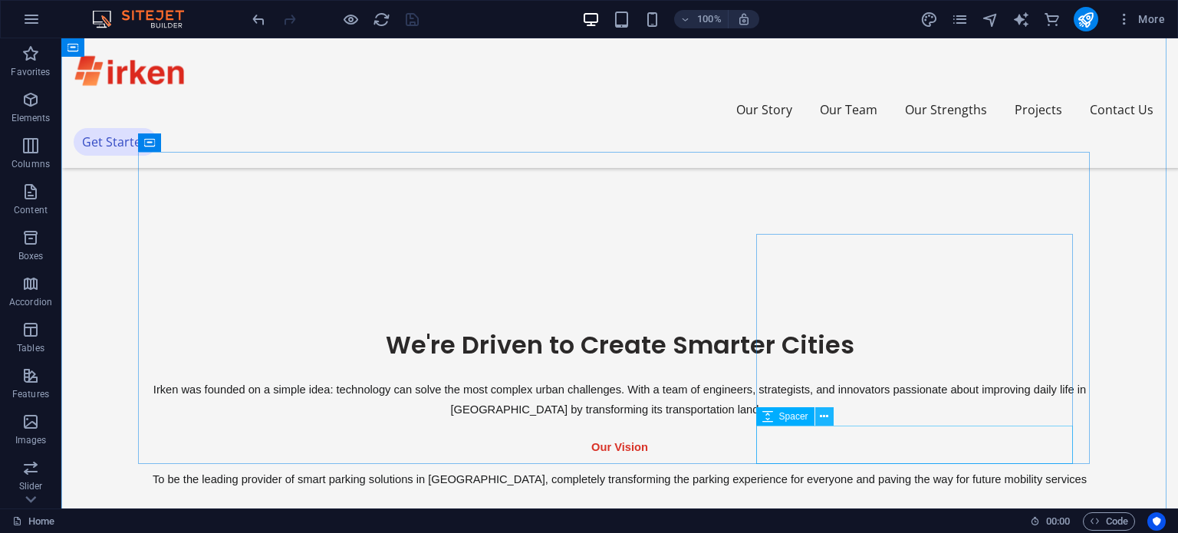
click at [829, 419] on button at bounding box center [824, 416] width 18 height 18
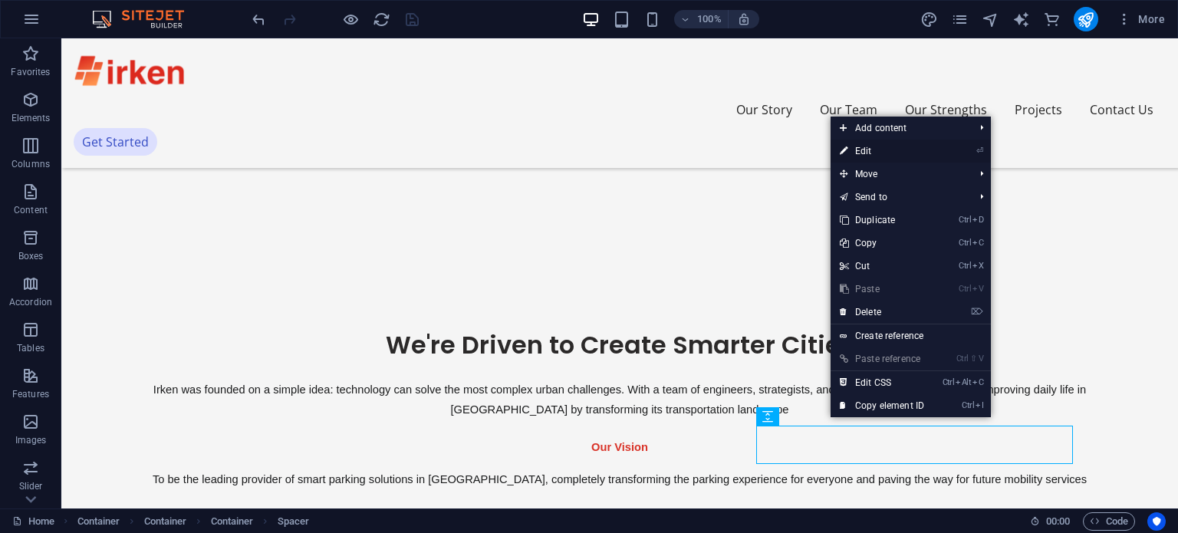
click at [896, 147] on link "⏎ Edit" at bounding box center [882, 151] width 103 height 23
select select "px"
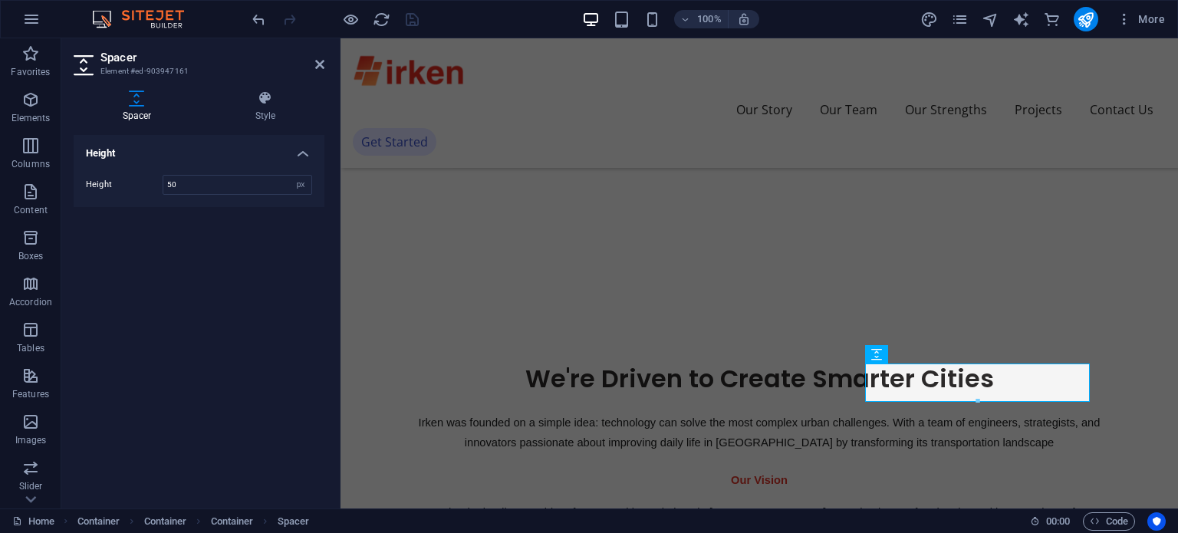
click at [510, 15] on div "100% More" at bounding box center [710, 19] width 922 height 25
click at [552, 502] on div "To be the leading provider of smart parking solutions in [GEOGRAPHIC_DATA], com…" at bounding box center [759, 521] width 684 height 39
